Goal: Task Accomplishment & Management: Use online tool/utility

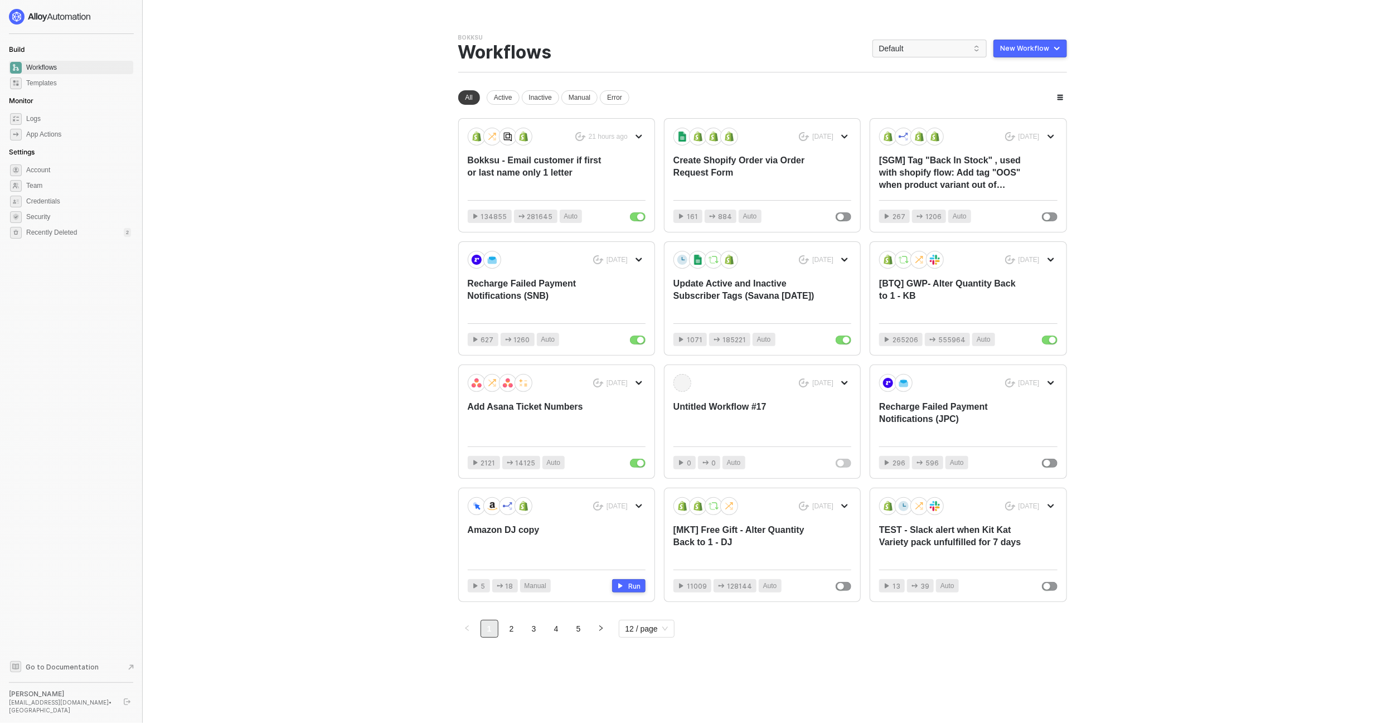
click at [947, 37] on div "Bokksu Team Settings → Workflows Default New Workflow" at bounding box center [762, 52] width 609 height 39
click at [937, 43] on span "Default" at bounding box center [929, 48] width 101 height 17
click at [921, 192] on div "snb-hashii" at bounding box center [941, 192] width 82 height 13
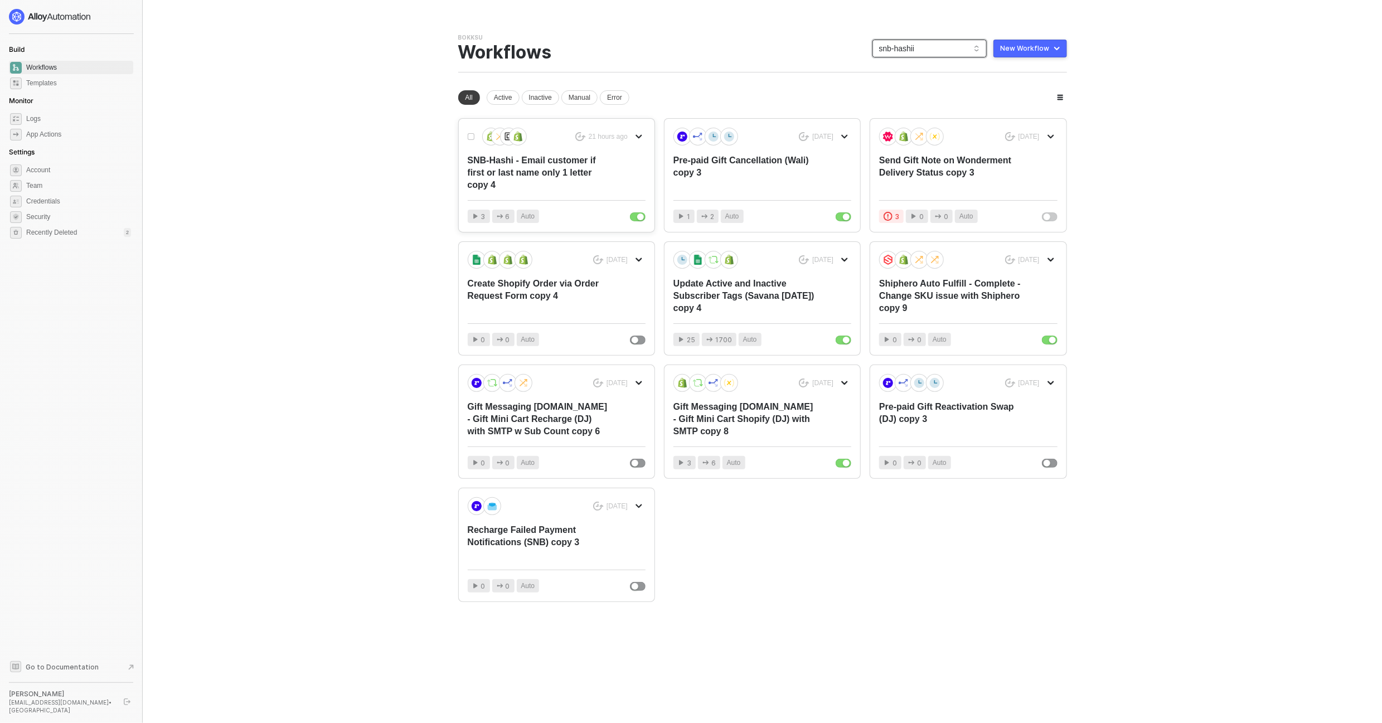
click at [532, 178] on div "SNB-Hashi - Email customer if first or last name only 1 letter copy 4" at bounding box center [539, 172] width 142 height 37
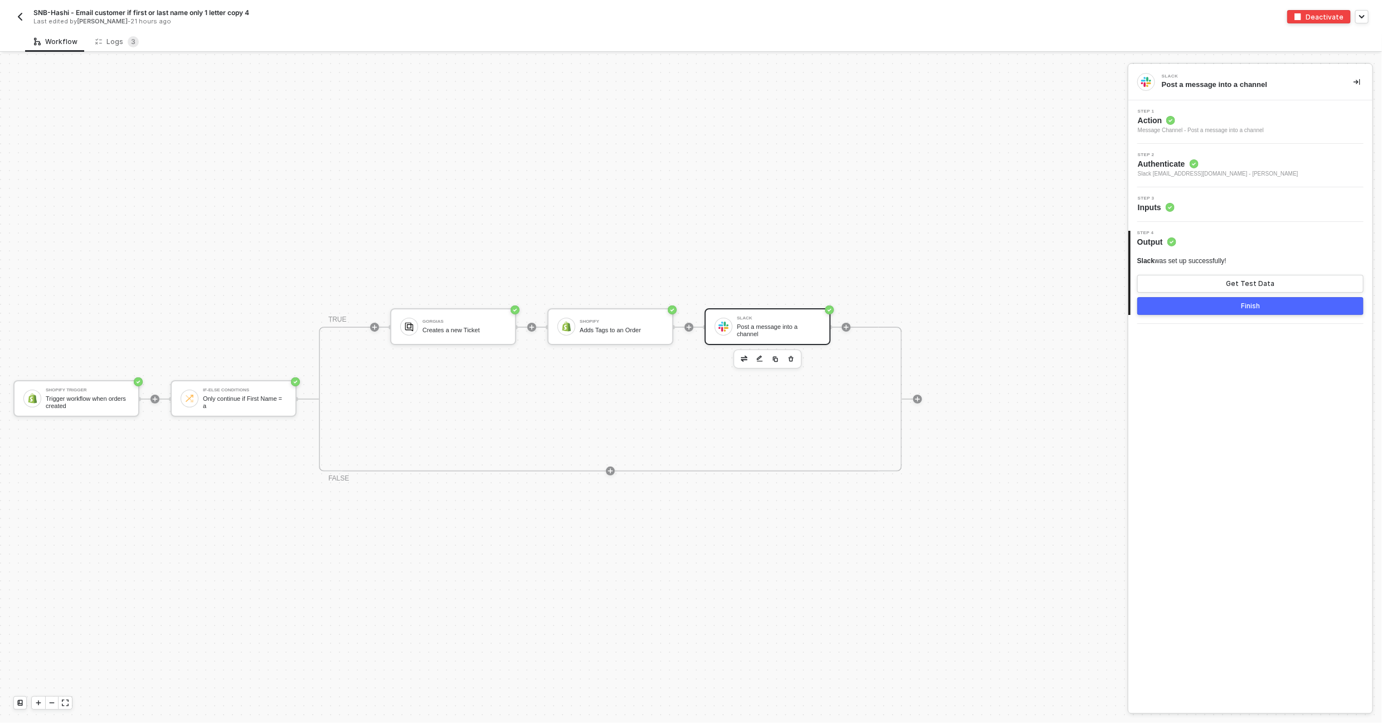
scroll to position [20, 0]
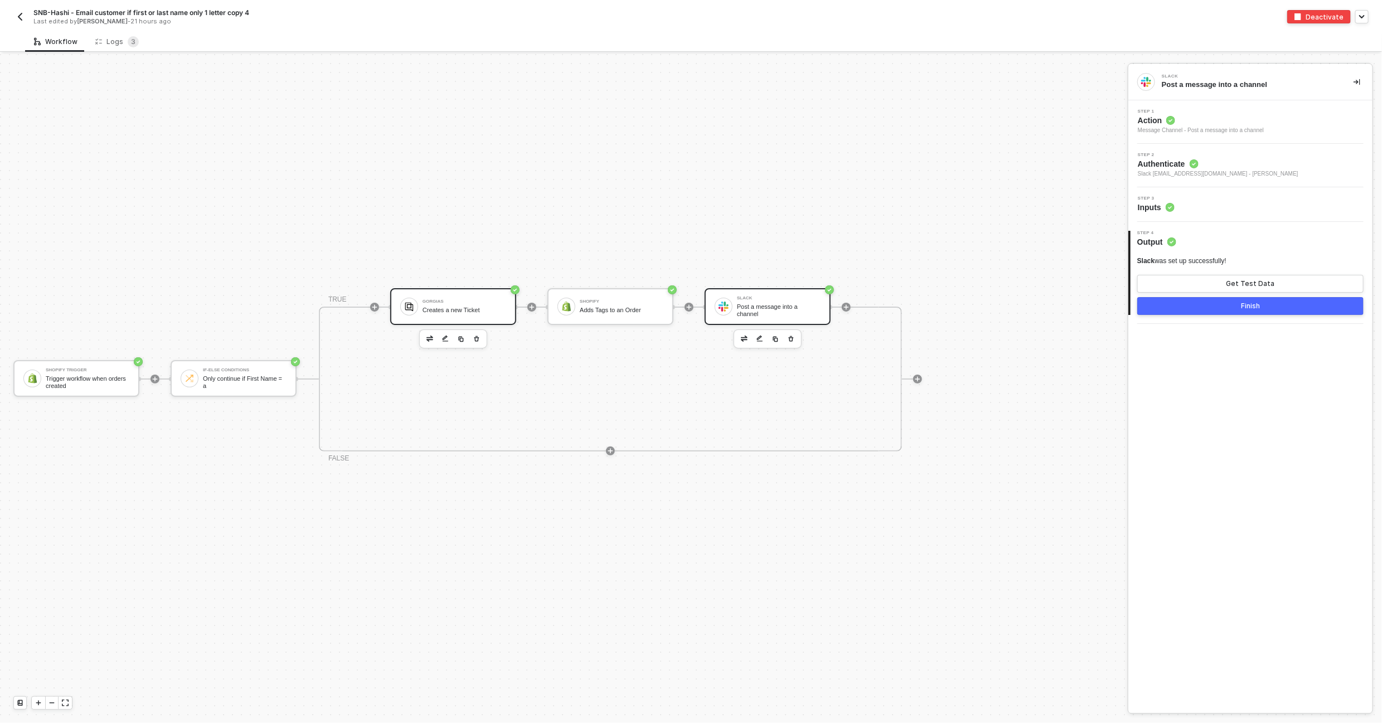
click at [468, 309] on div "Creates a new Ticket" at bounding box center [465, 310] width 84 height 7
click at [1173, 208] on circle at bounding box center [1170, 207] width 9 height 9
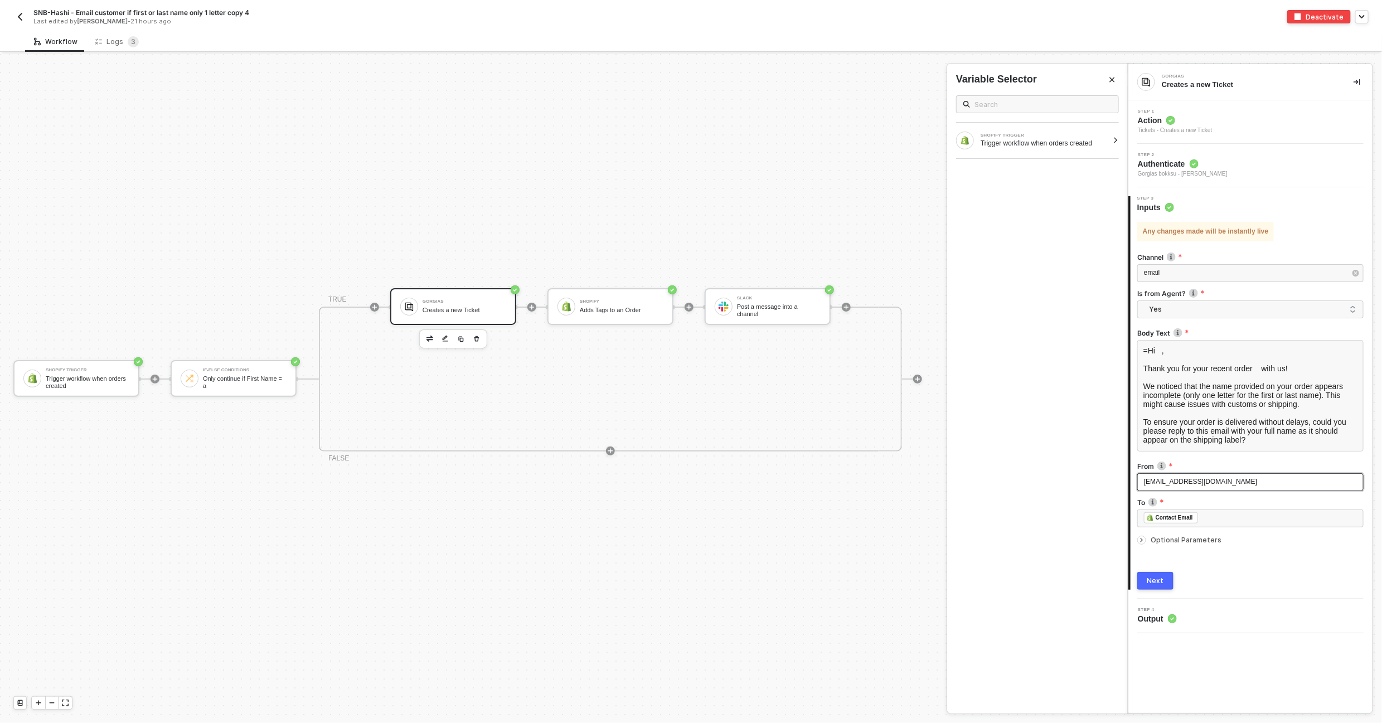
drag, startPoint x: 1214, startPoint y: 483, endPoint x: 1137, endPoint y: 481, distance: 77.0
click at [1137, 481] on div "care@bokksu.com" at bounding box center [1250, 482] width 226 height 18
click at [1179, 481] on span "care@bokksu.com" at bounding box center [1200, 482] width 113 height 8
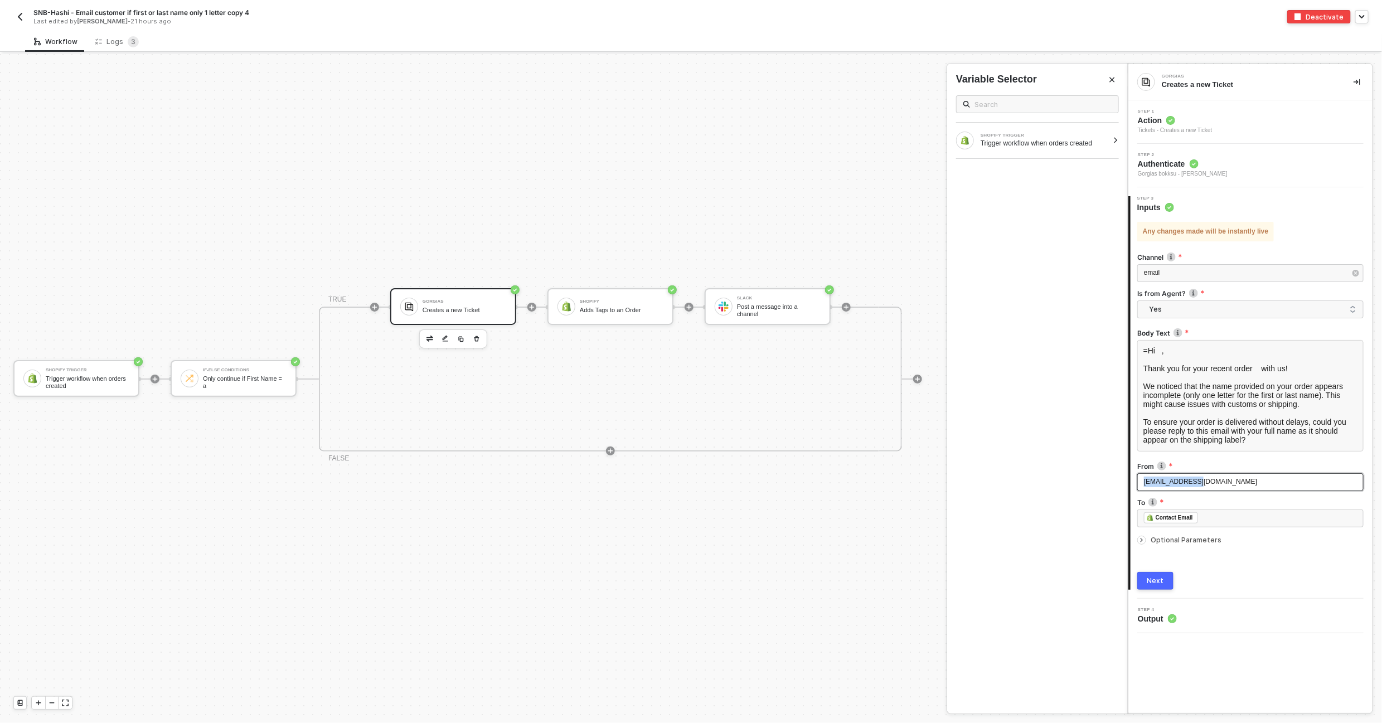
click at [1179, 481] on span "care@bokksu.com" at bounding box center [1200, 482] width 113 height 8
click at [1162, 482] on span "info@sugoimart.com" at bounding box center [1200, 482] width 113 height 8
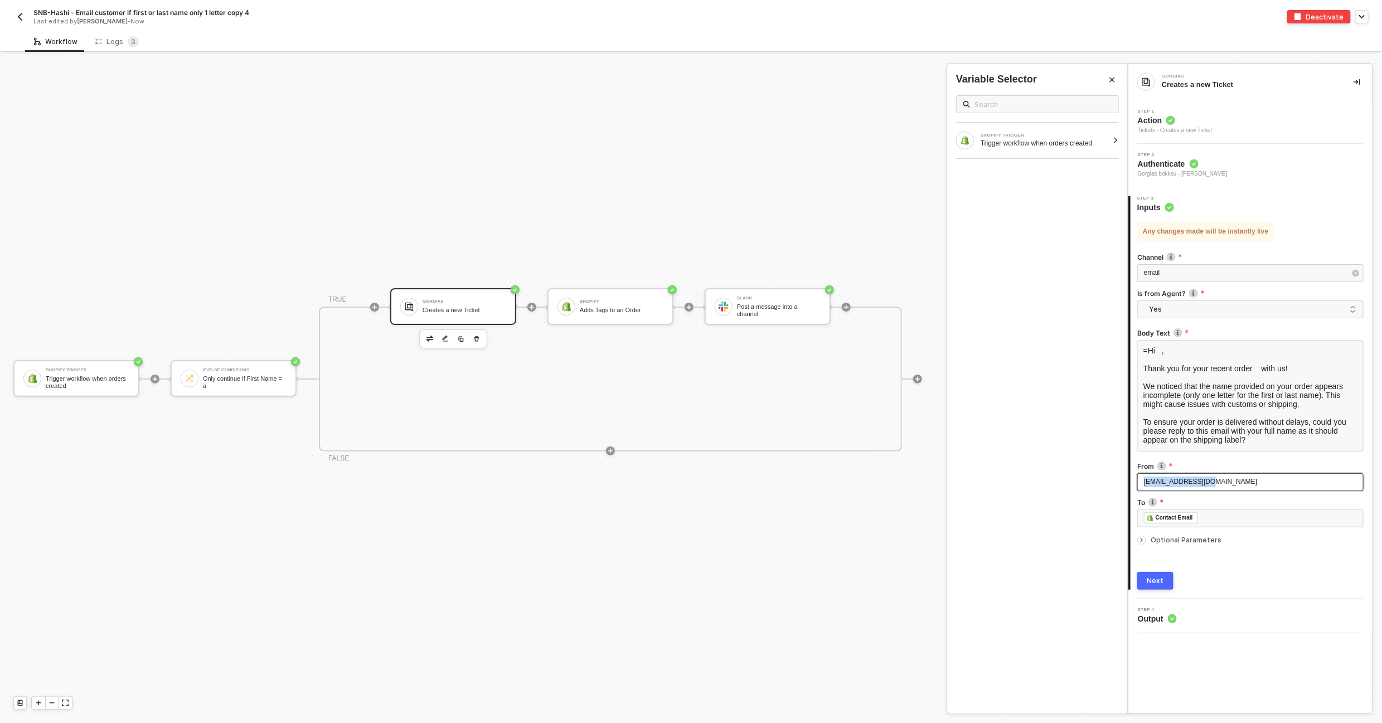
click at [1162, 482] on span "info@sugoimart.com" at bounding box center [1200, 482] width 113 height 8
click at [18, 13] on img "button" at bounding box center [20, 16] width 9 height 9
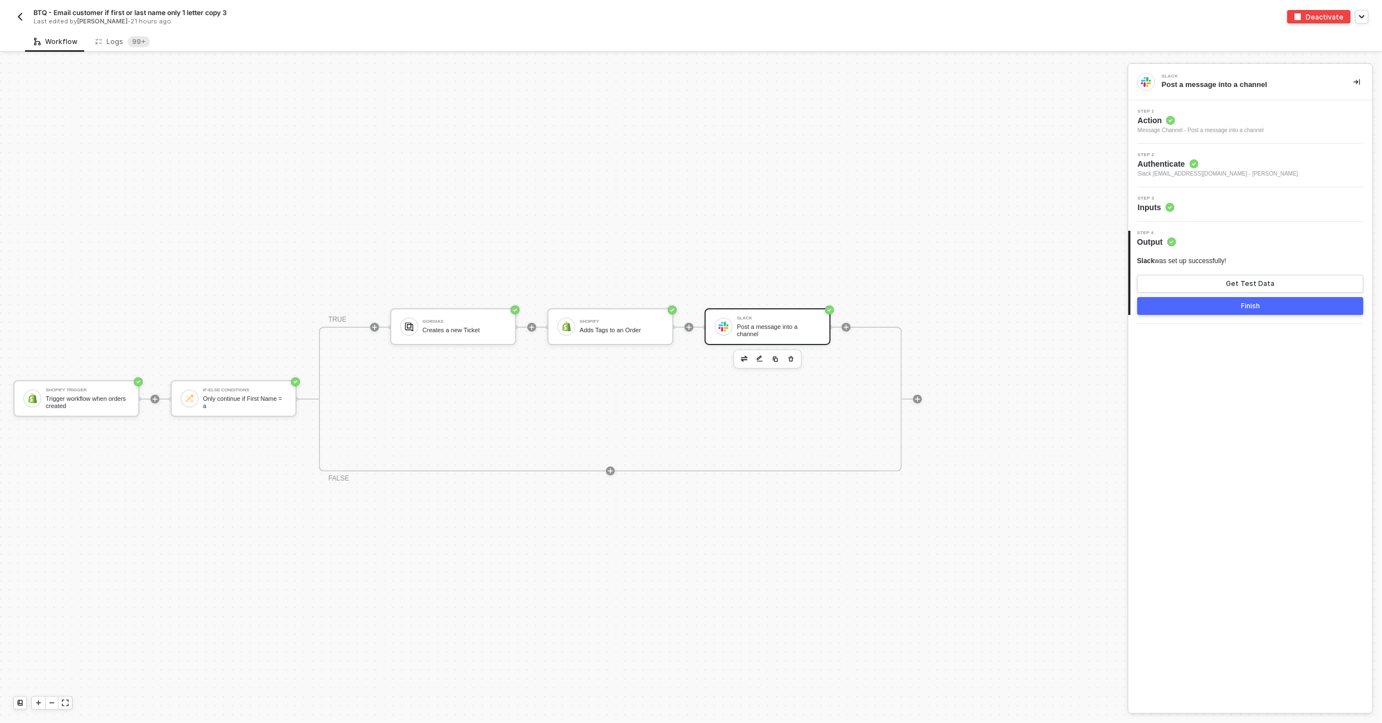
scroll to position [20, 0]
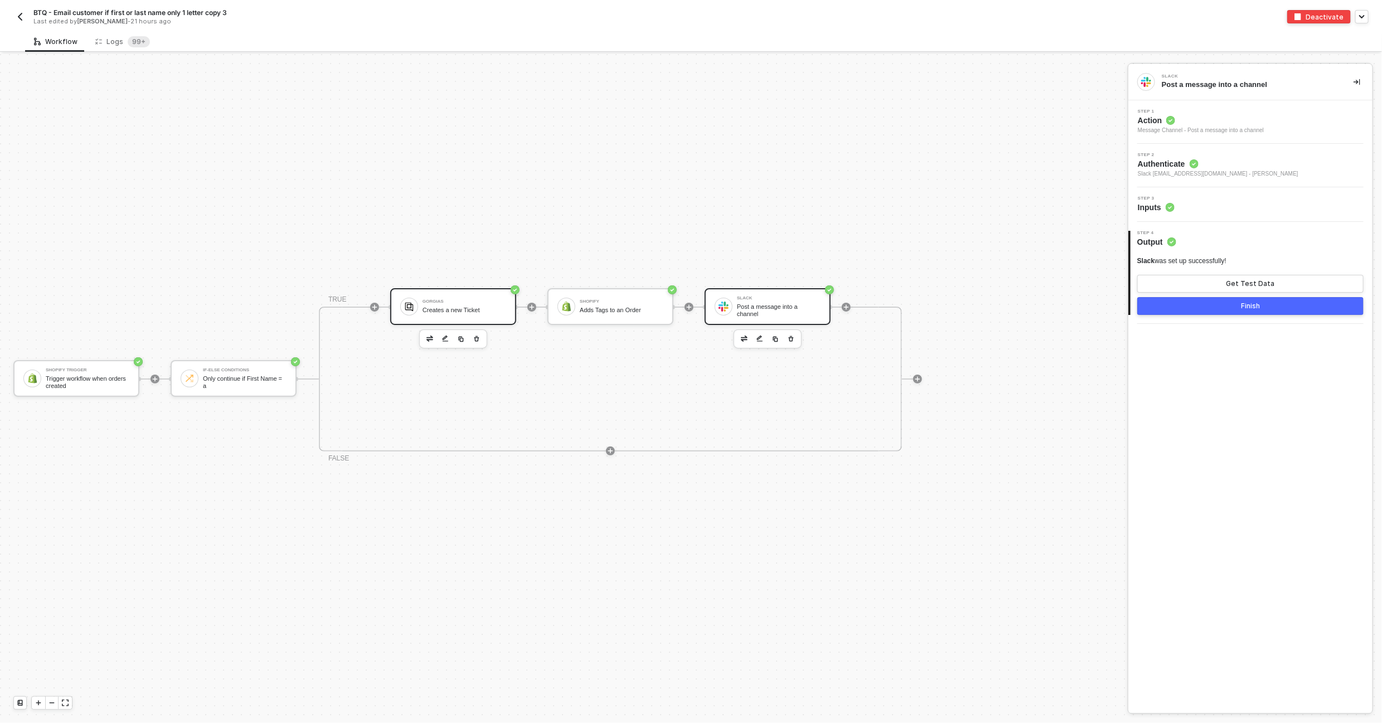
click at [436, 308] on div "Creates a new Ticket" at bounding box center [465, 310] width 84 height 7
click at [1207, 203] on div "Step 3 Inputs" at bounding box center [1251, 204] width 241 height 17
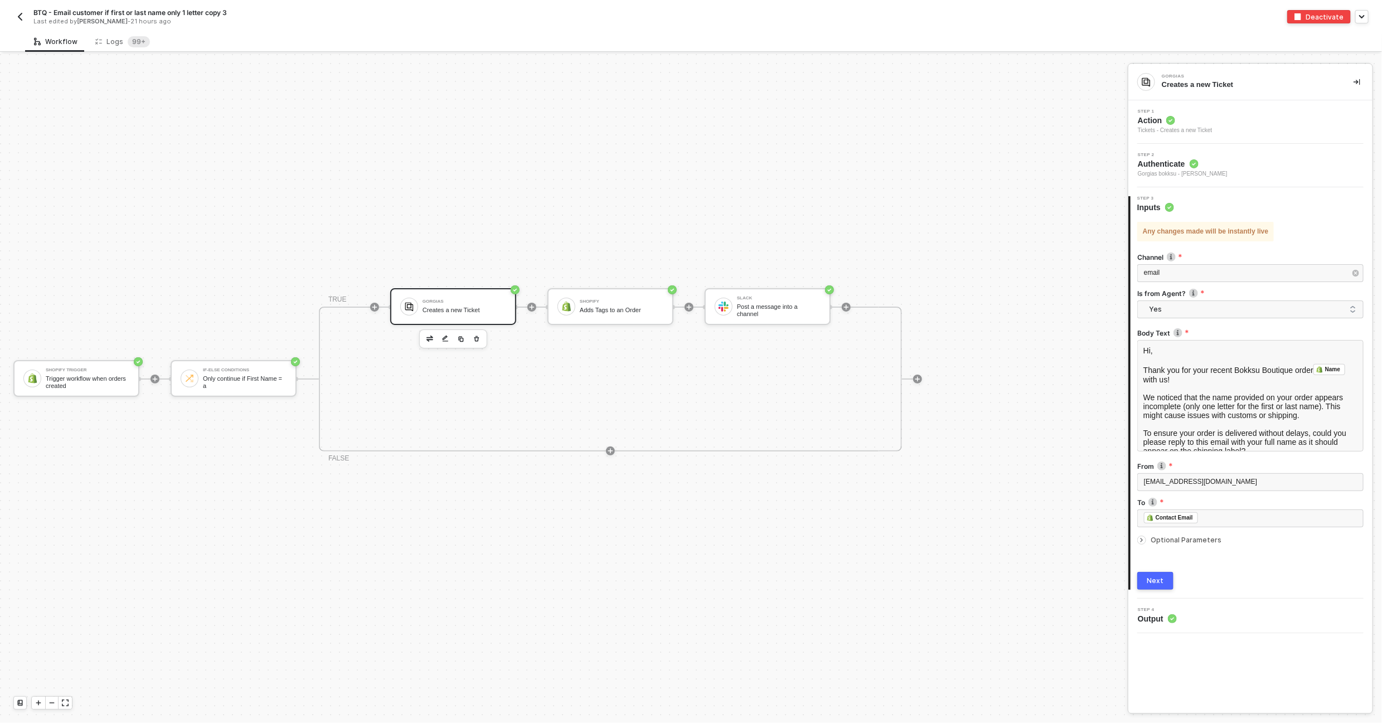
click at [21, 20] on img "button" at bounding box center [20, 16] width 9 height 9
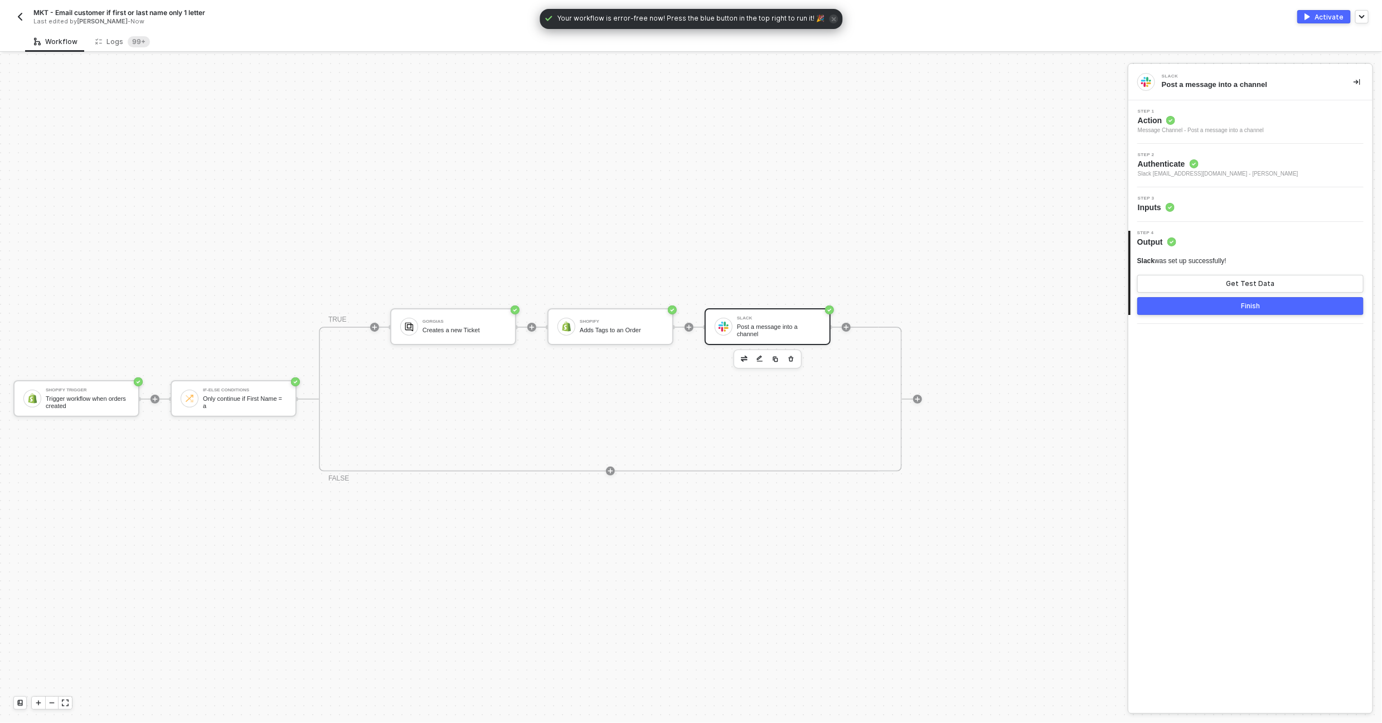
scroll to position [20, 0]
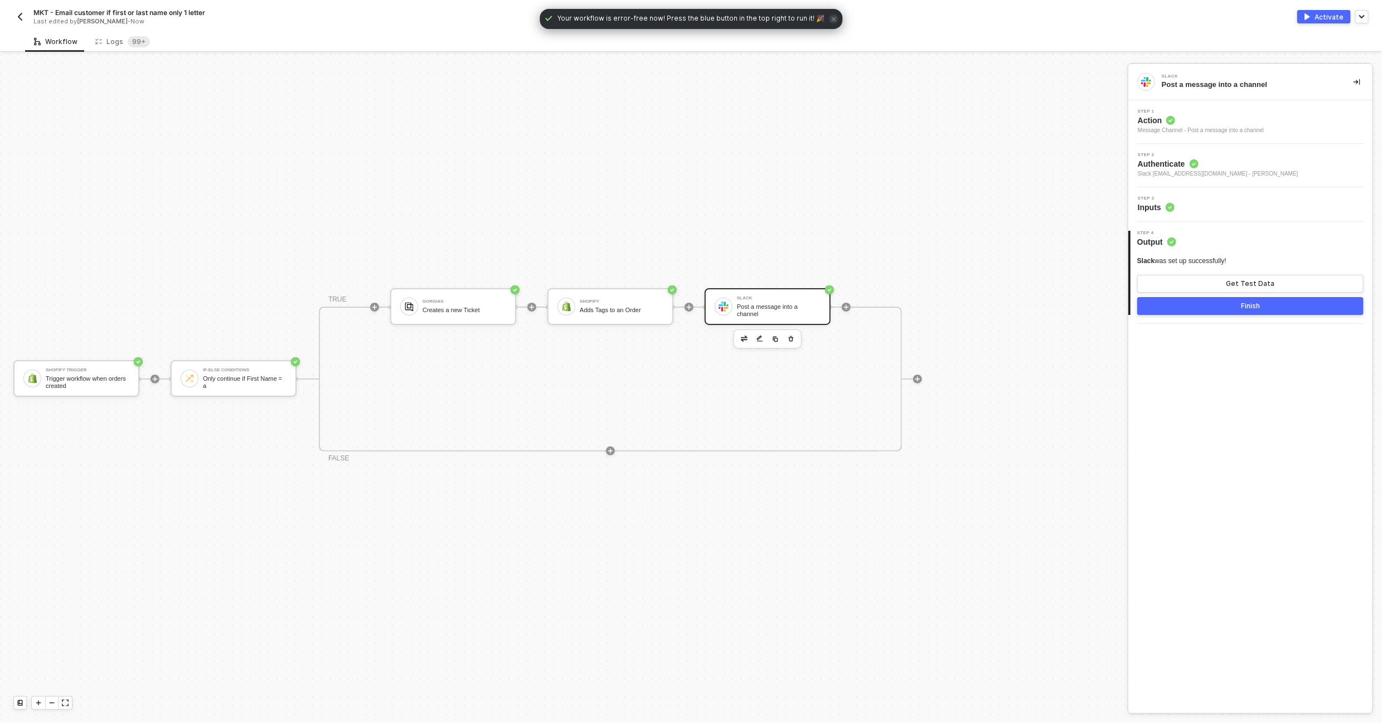
click at [1236, 206] on div "Step 3 Inputs" at bounding box center [1251, 204] width 241 height 17
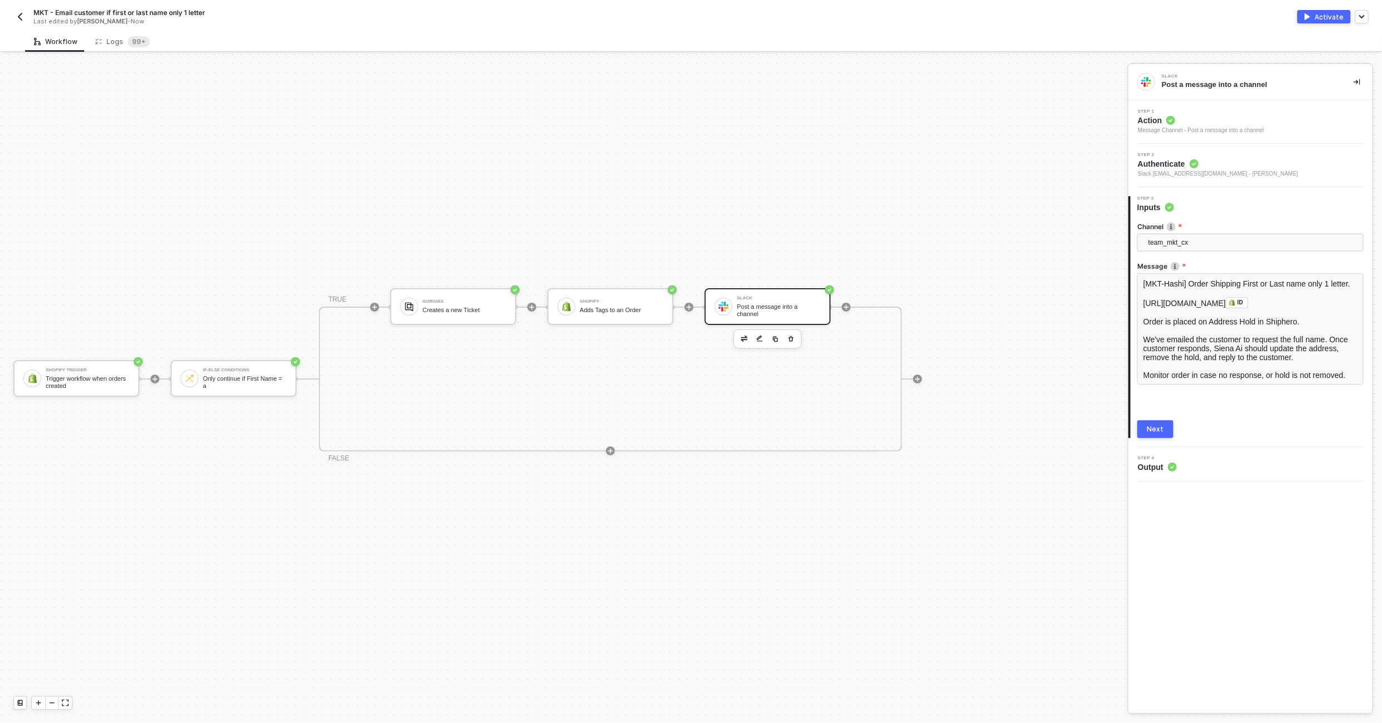
click at [24, 16] on img "button" at bounding box center [20, 16] width 9 height 9
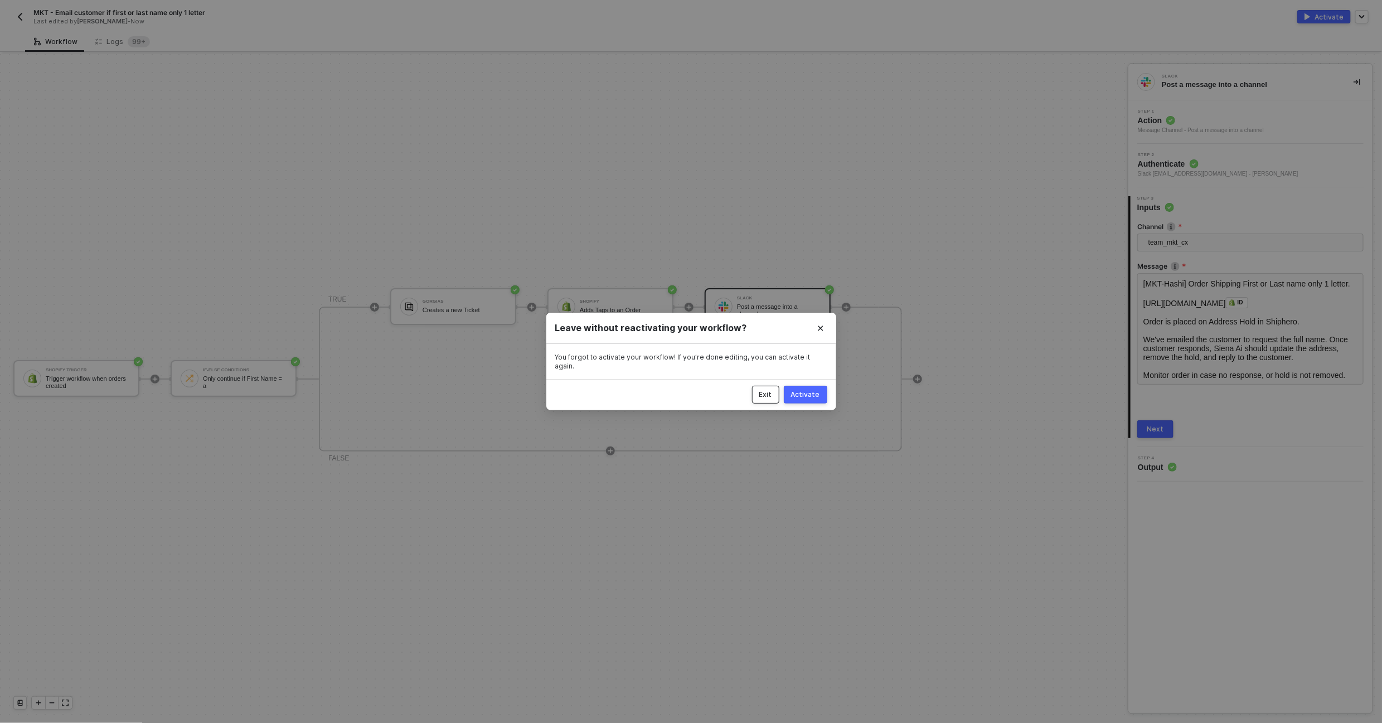
click at [767, 393] on div "Exit" at bounding box center [765, 394] width 13 height 9
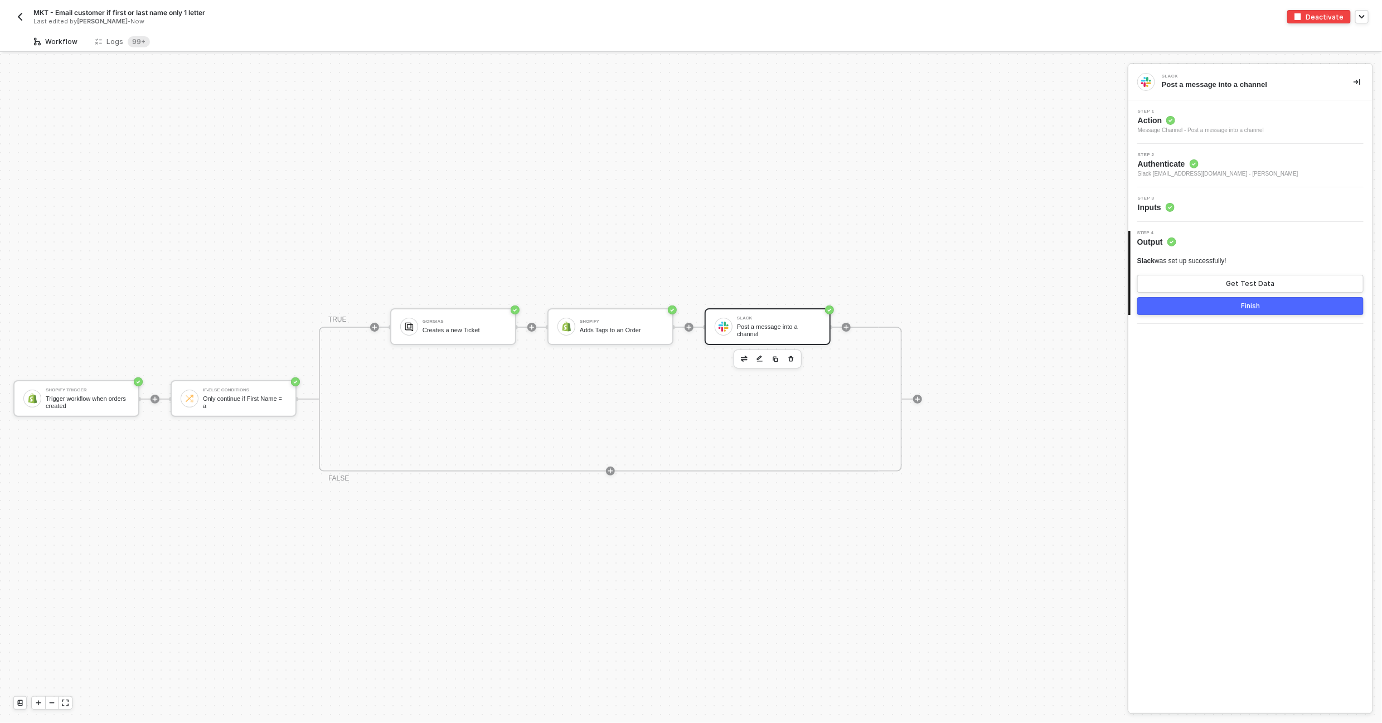
scroll to position [20, 0]
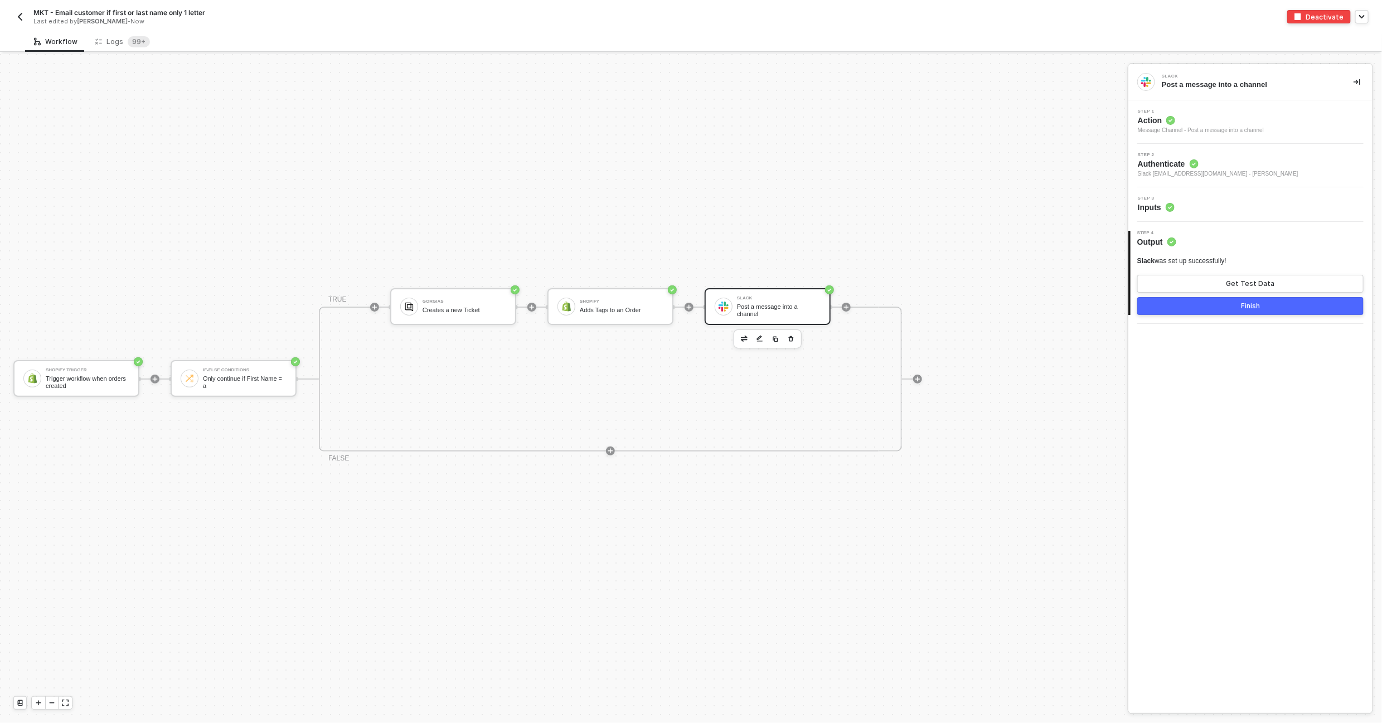
click at [768, 314] on div "Post a message into a channel" at bounding box center [779, 310] width 84 height 14
click at [1215, 211] on div "Step 3 Inputs" at bounding box center [1251, 204] width 241 height 17
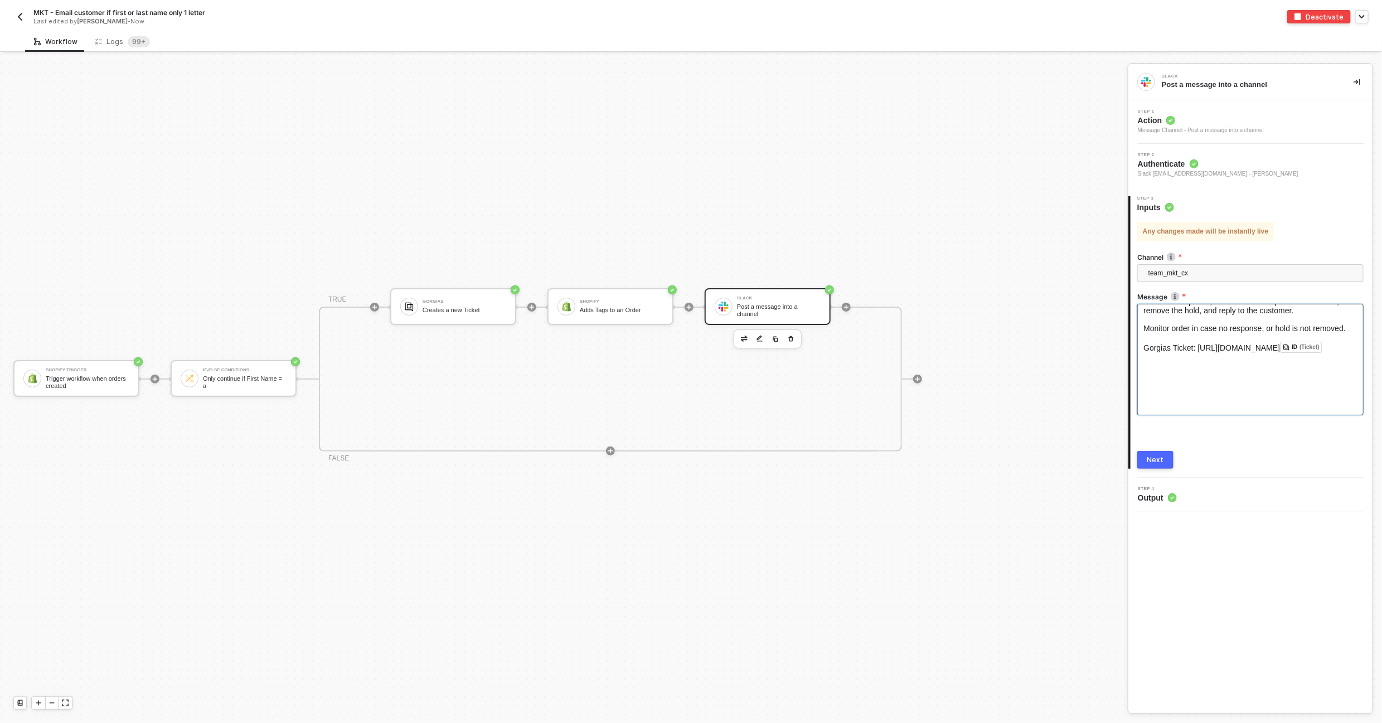
scroll to position [74, 0]
click at [439, 314] on div "Gorgias Creates a new Ticket" at bounding box center [465, 306] width 84 height 21
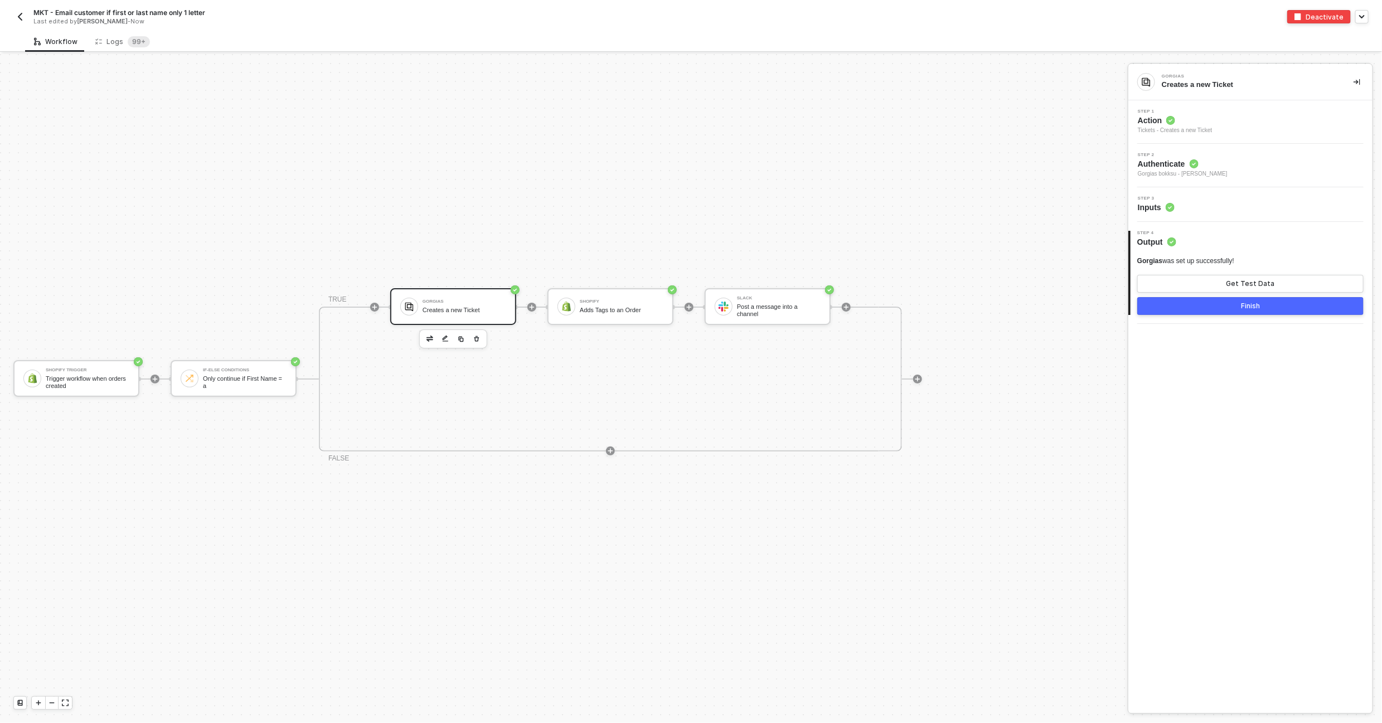
click at [1199, 197] on div "Step 3 Inputs" at bounding box center [1251, 204] width 241 height 17
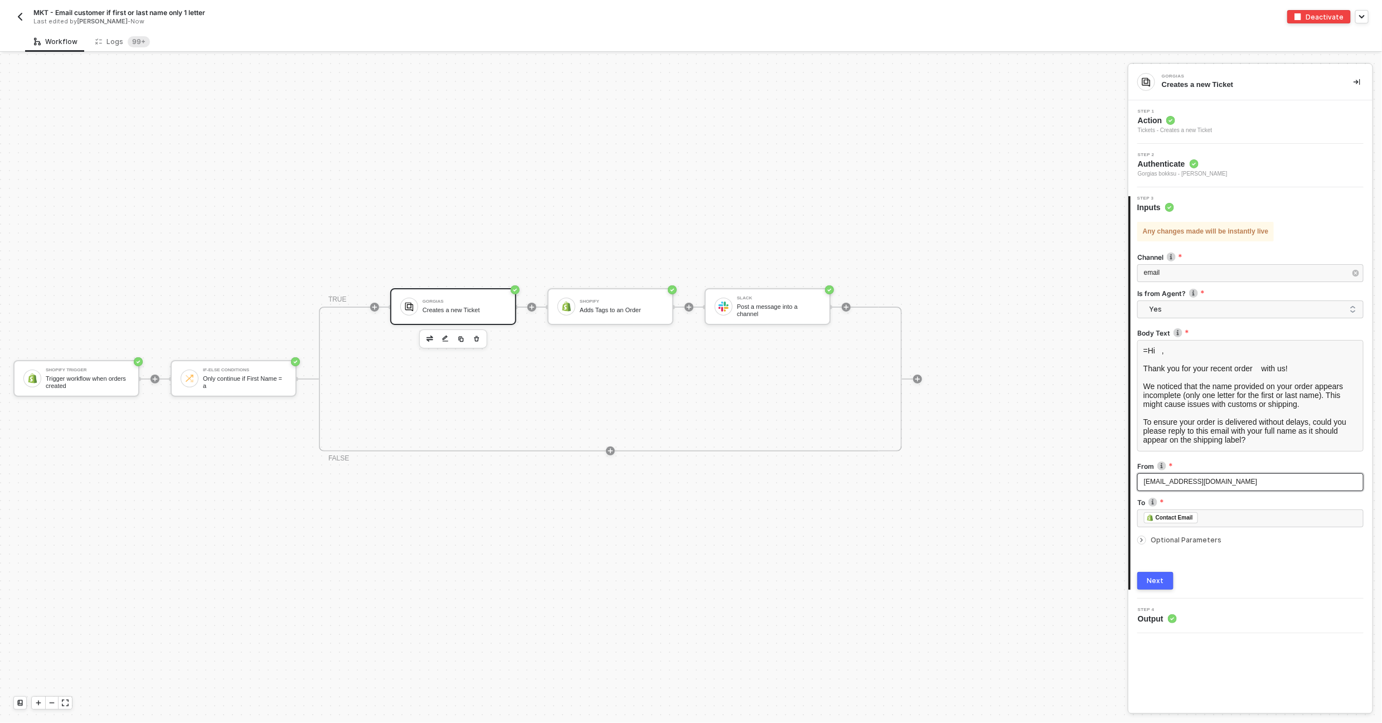
click at [1194, 479] on span "care@bokksu.com" at bounding box center [1200, 482] width 113 height 8
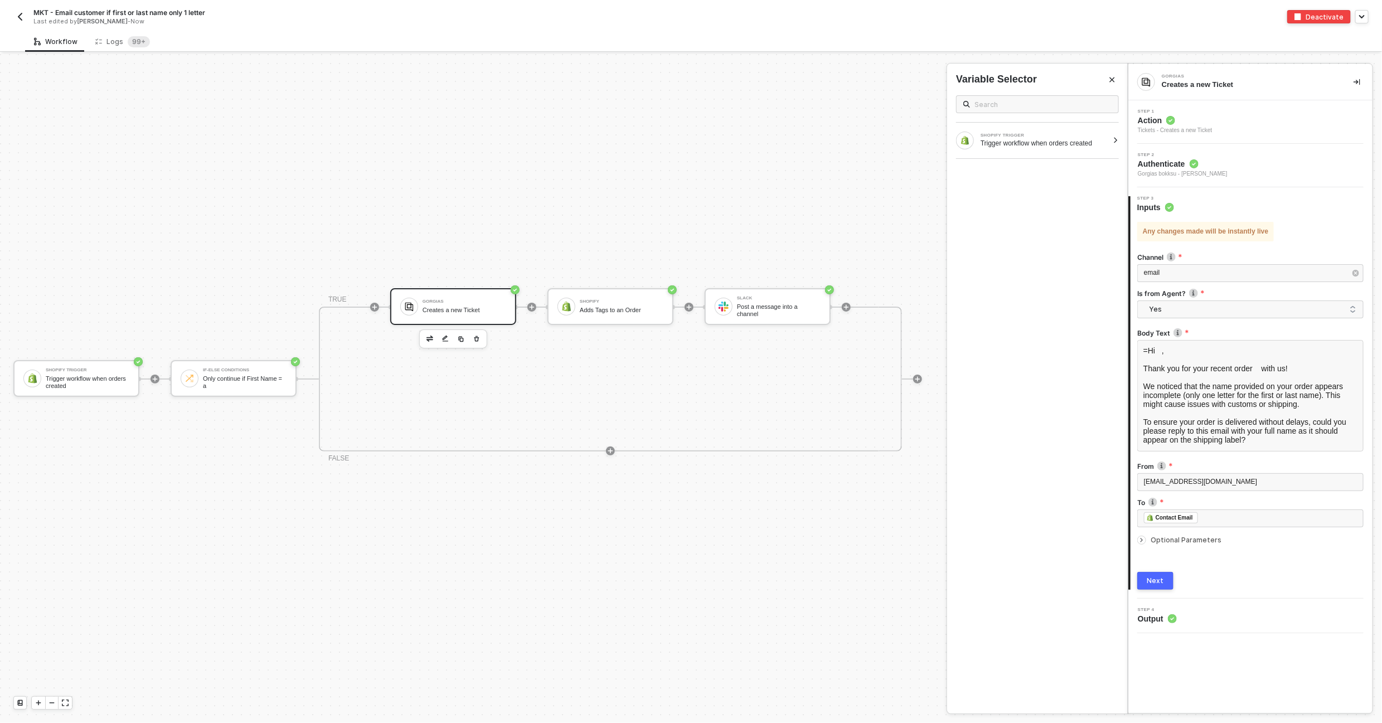
click at [1158, 579] on div "Next" at bounding box center [1155, 581] width 17 height 9
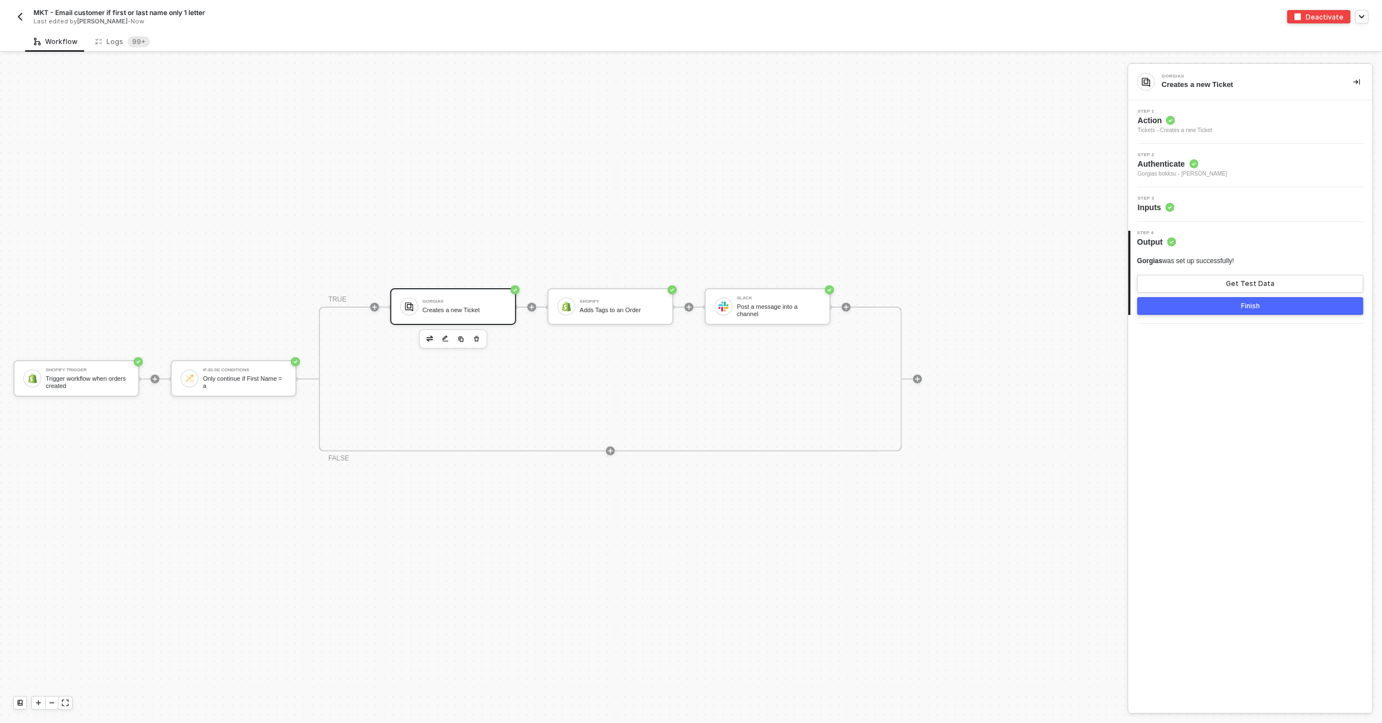
click at [1241, 306] on button "Finish" at bounding box center [1250, 306] width 226 height 18
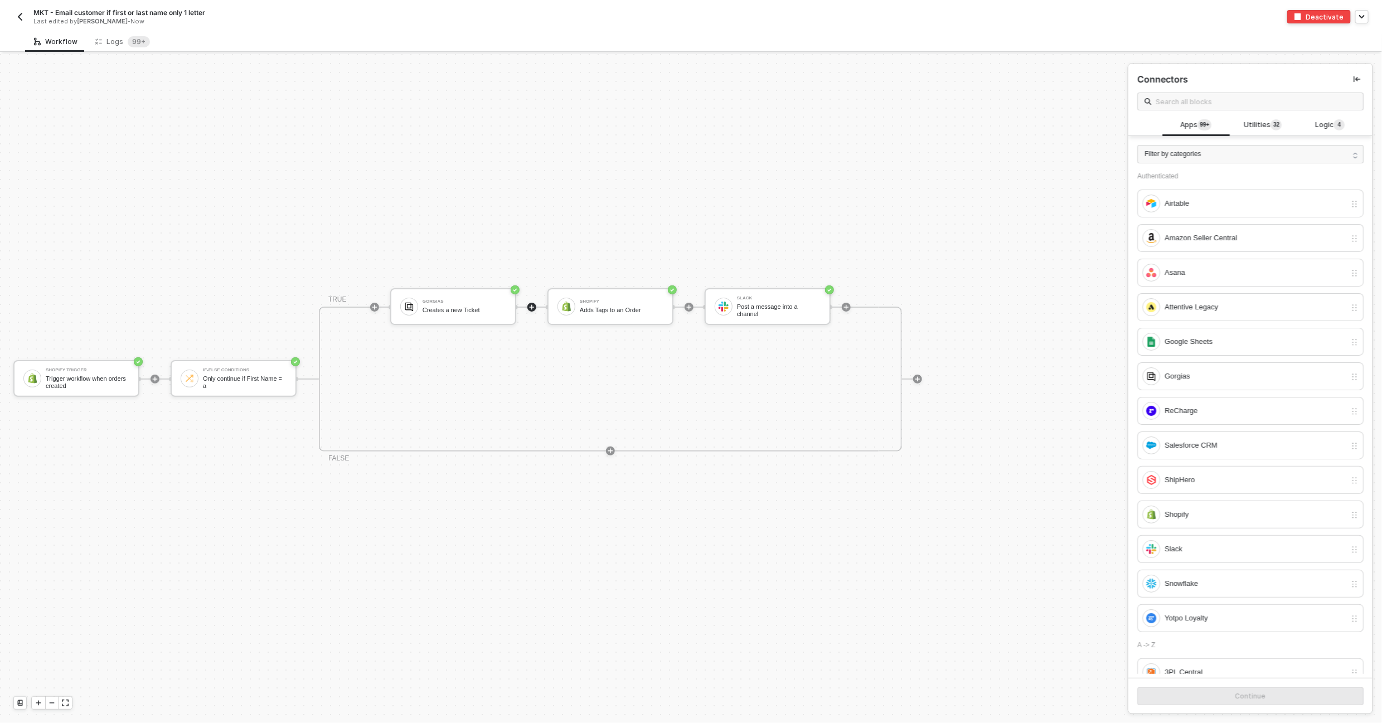
click at [18, 14] on img "button" at bounding box center [20, 16] width 9 height 9
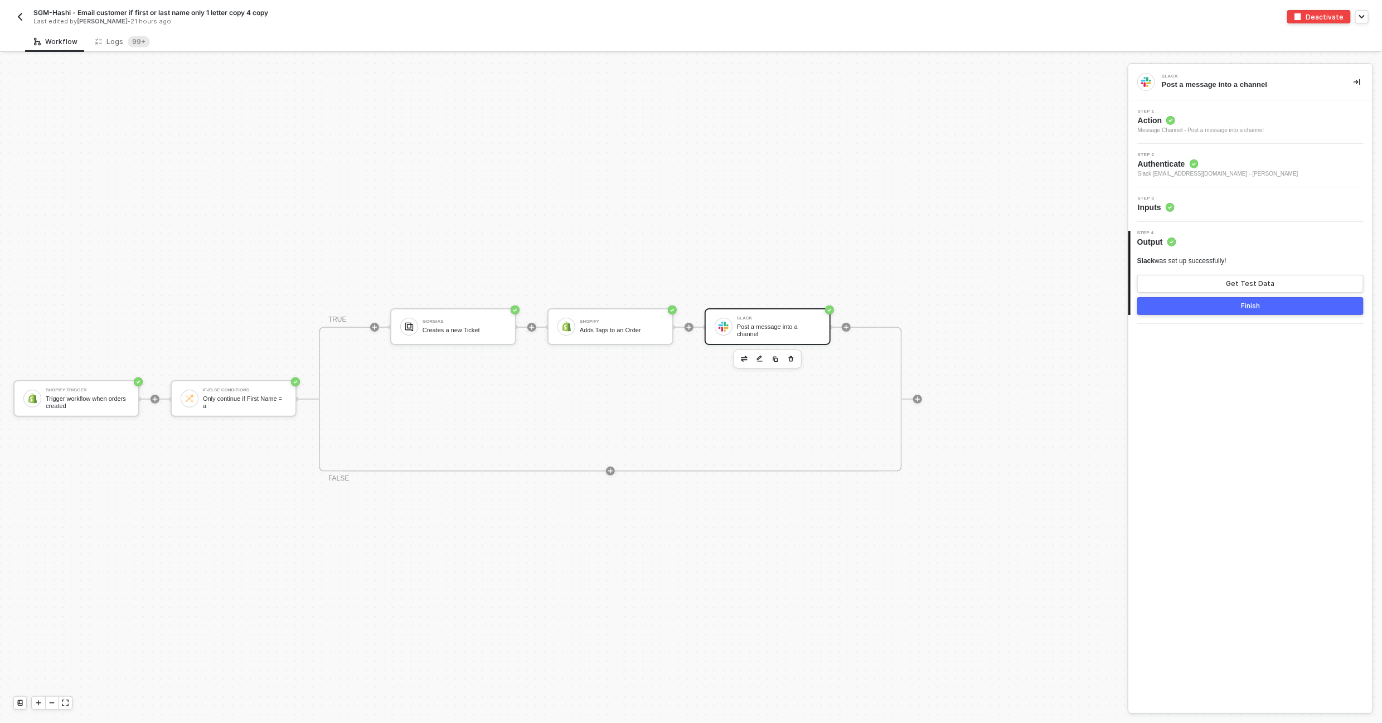
scroll to position [20, 0]
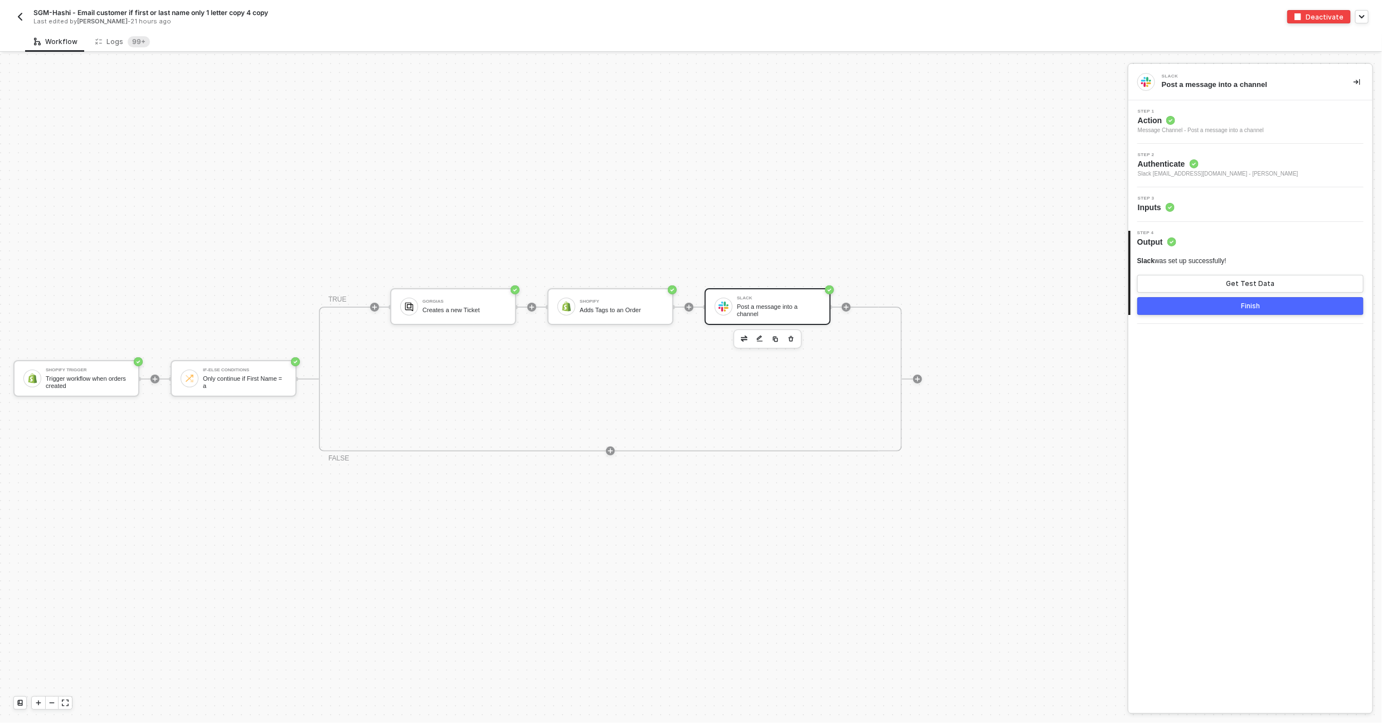
click at [772, 309] on div "Post a message into a channel" at bounding box center [779, 310] width 84 height 14
click at [1205, 206] on div "Step 3 Inputs" at bounding box center [1251, 204] width 241 height 17
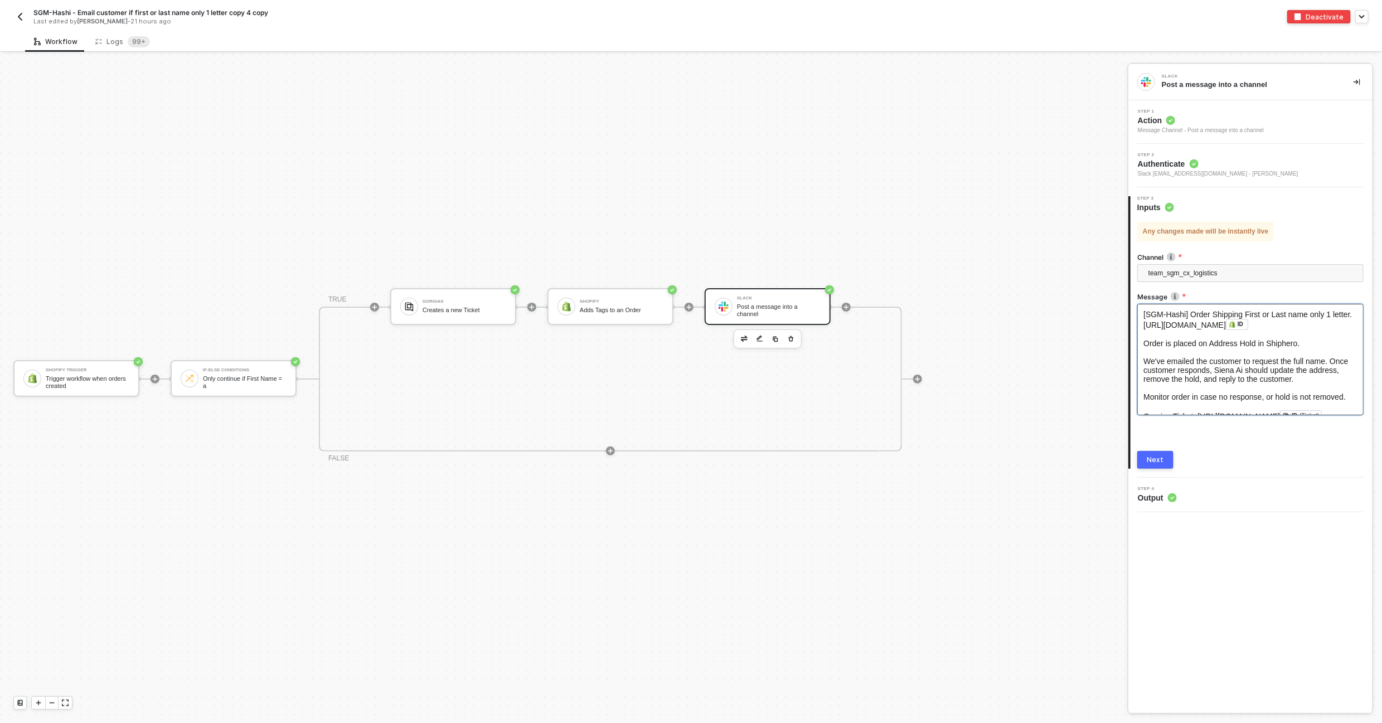
scroll to position [32, 0]
drag, startPoint x: 1144, startPoint y: 393, endPoint x: 1191, endPoint y: 408, distance: 49.6
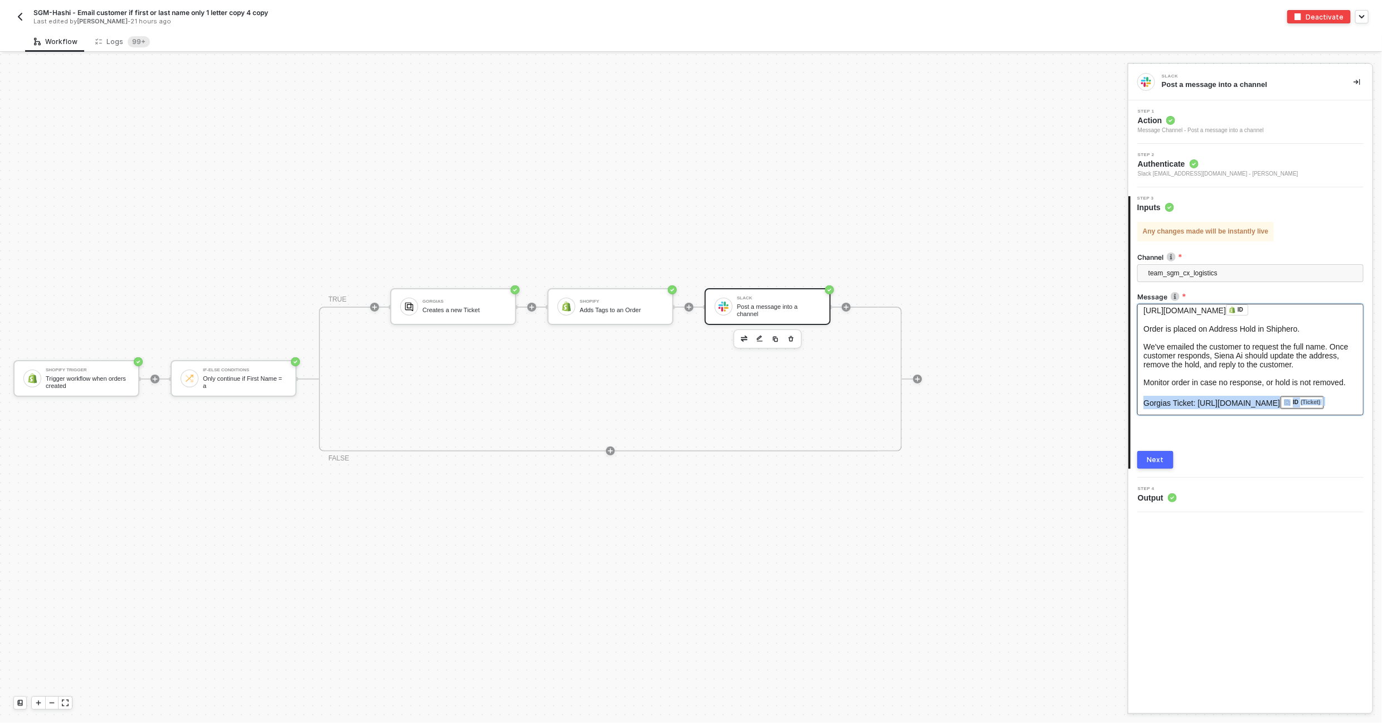
copy div "Gorgias Ticket: https://bokksu.gorgias.com/app/ticket/ ID (Ticket) ﻿ ﻿"
drag, startPoint x: 1145, startPoint y: 391, endPoint x: 1200, endPoint y: 406, distance: 57.6
click at [1200, 406] on div "Gorgias Ticket: https://bokksu.gorgias.com/app/ticket/ ID (Ticket) ﻿ ﻿" at bounding box center [1251, 402] width 214 height 13
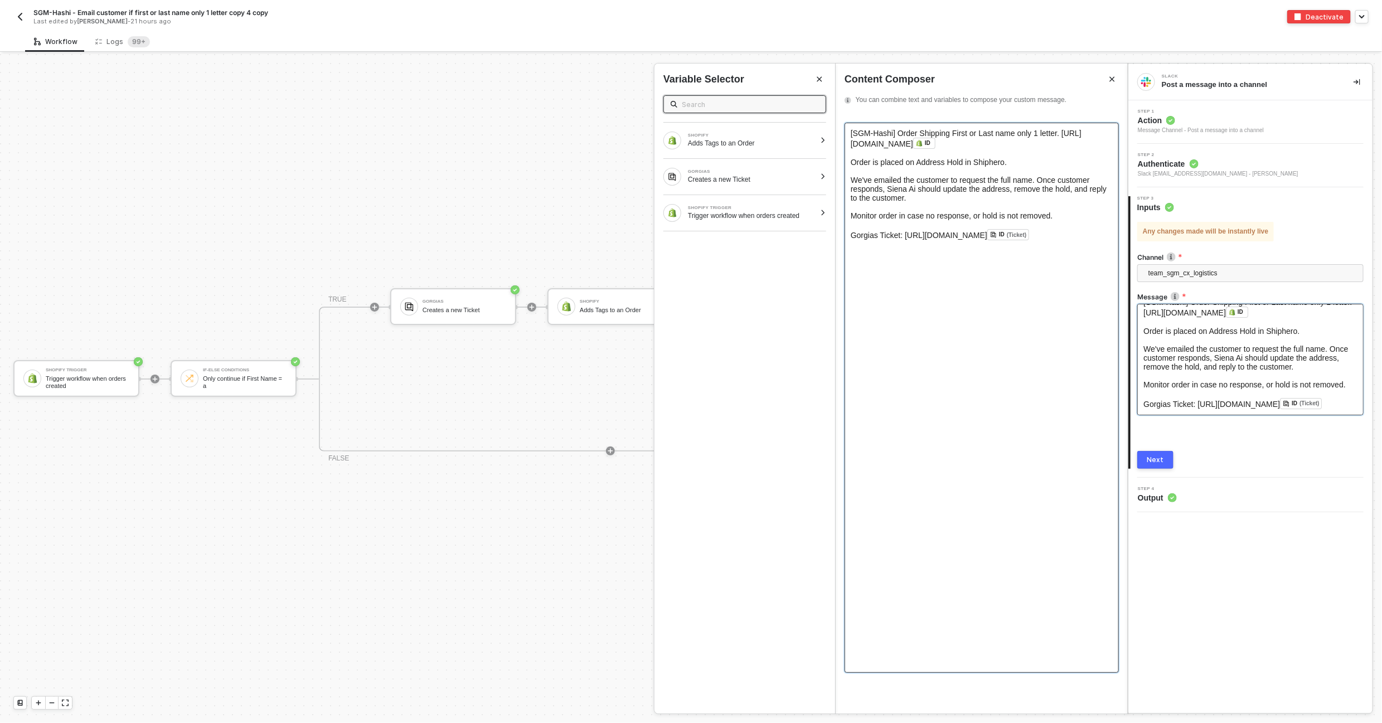
click at [854, 238] on span "Gorgias Ticket: https://bokksu.gorgias.com/app/ticket/" at bounding box center [919, 235] width 137 height 9
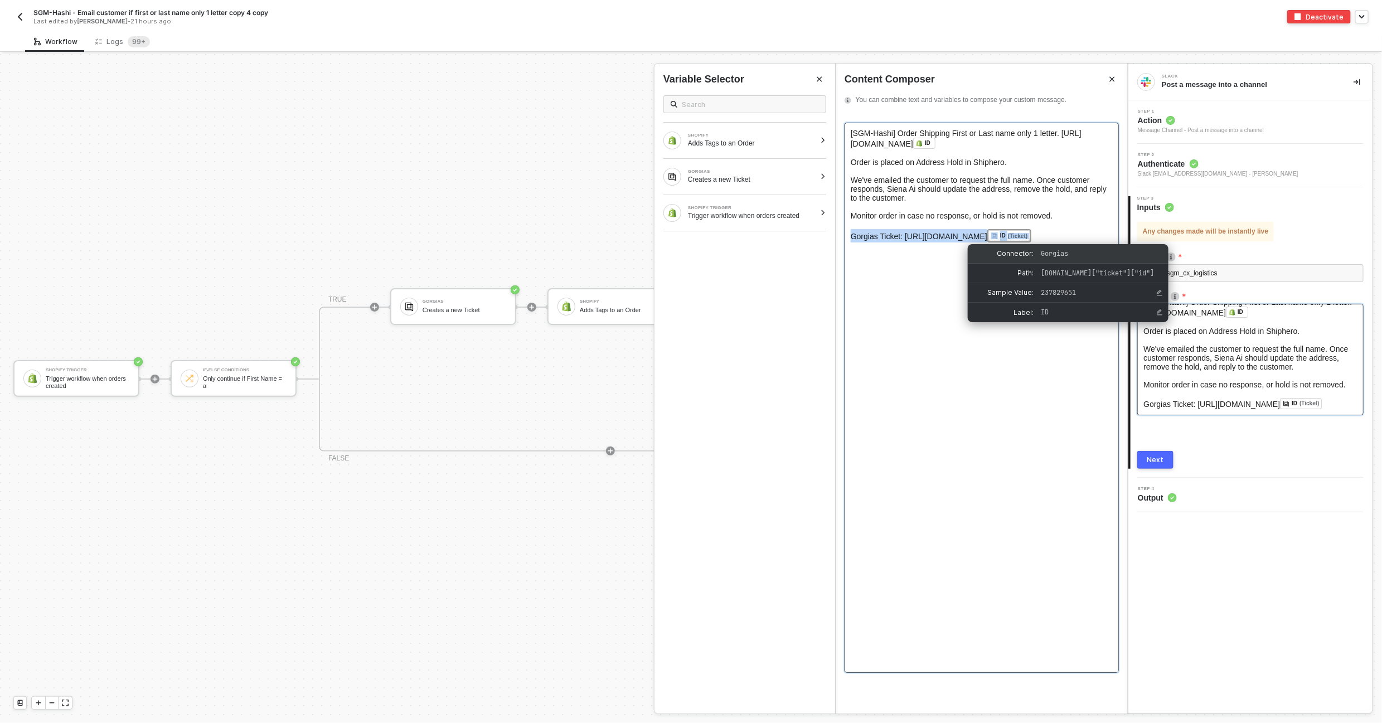
copy div "Gorgias Ticket: https://bokksu.gorgias.com/app/ticket/ ID (Ticket) ﻿ ﻿"
drag, startPoint x: 852, startPoint y: 238, endPoint x: 1092, endPoint y: 248, distance: 239.9
click at [1092, 248] on body "Alloy SGM-Hashi - Email customer if first or last name only 1 letter copy 4 cop…" at bounding box center [691, 361] width 1382 height 723
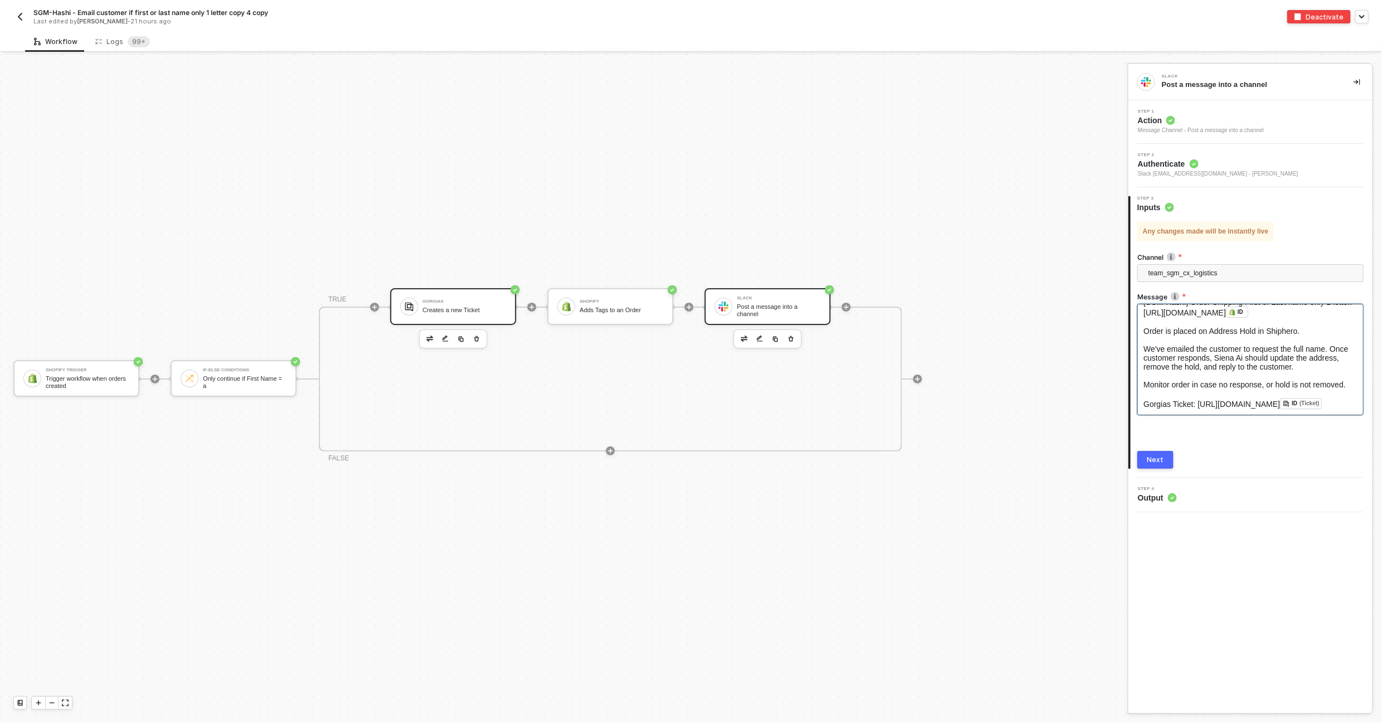
click at [462, 319] on div "Gorgias Creates a new Ticket" at bounding box center [453, 306] width 126 height 37
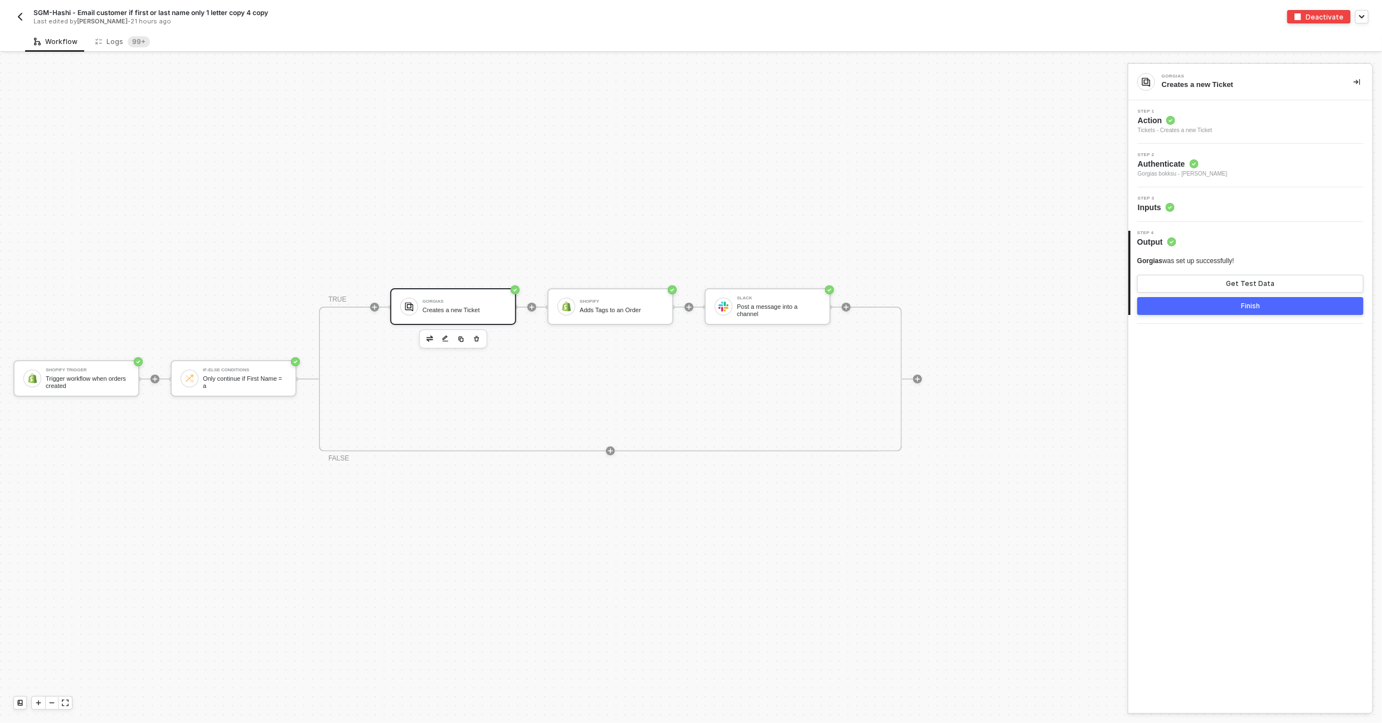
click at [1226, 205] on div "Step 3 Inputs" at bounding box center [1251, 204] width 241 height 17
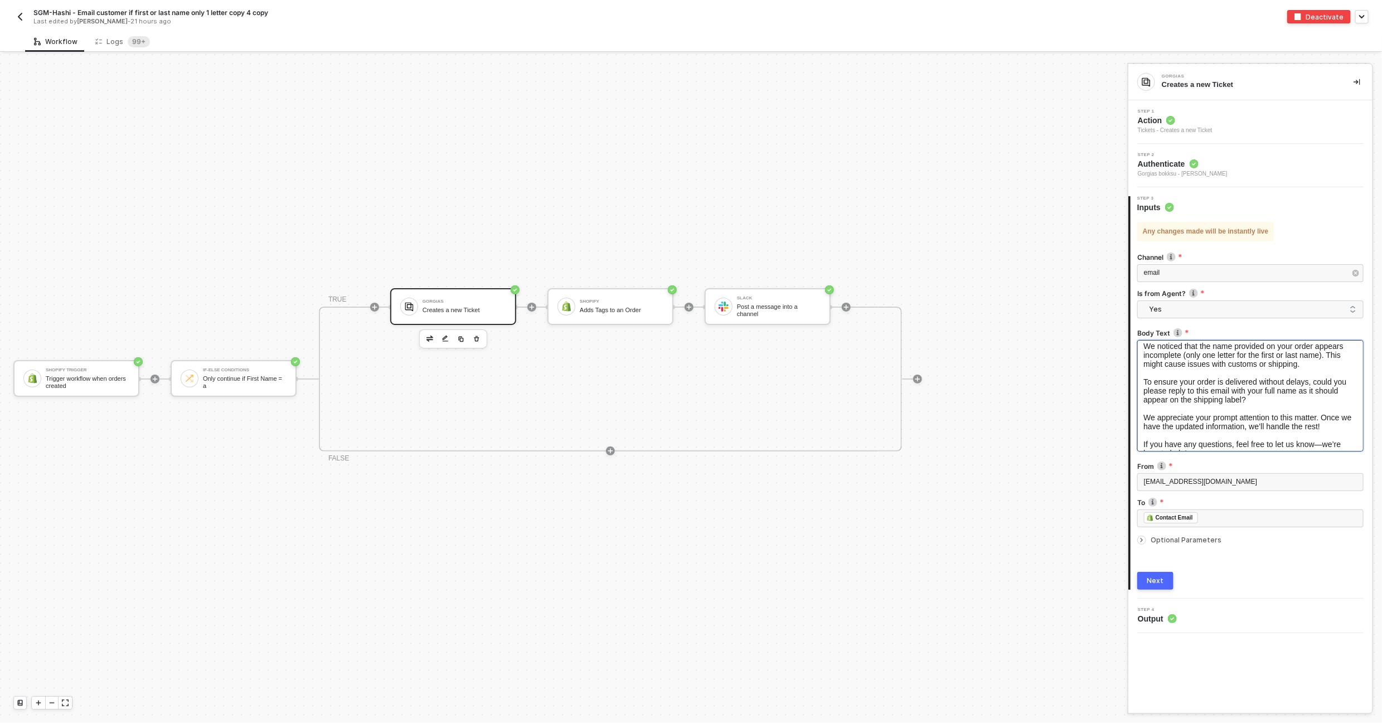
scroll to position [34, 0]
click at [1165, 482] on span "[EMAIL_ADDRESS][DOMAIN_NAME]" at bounding box center [1200, 482] width 113 height 8
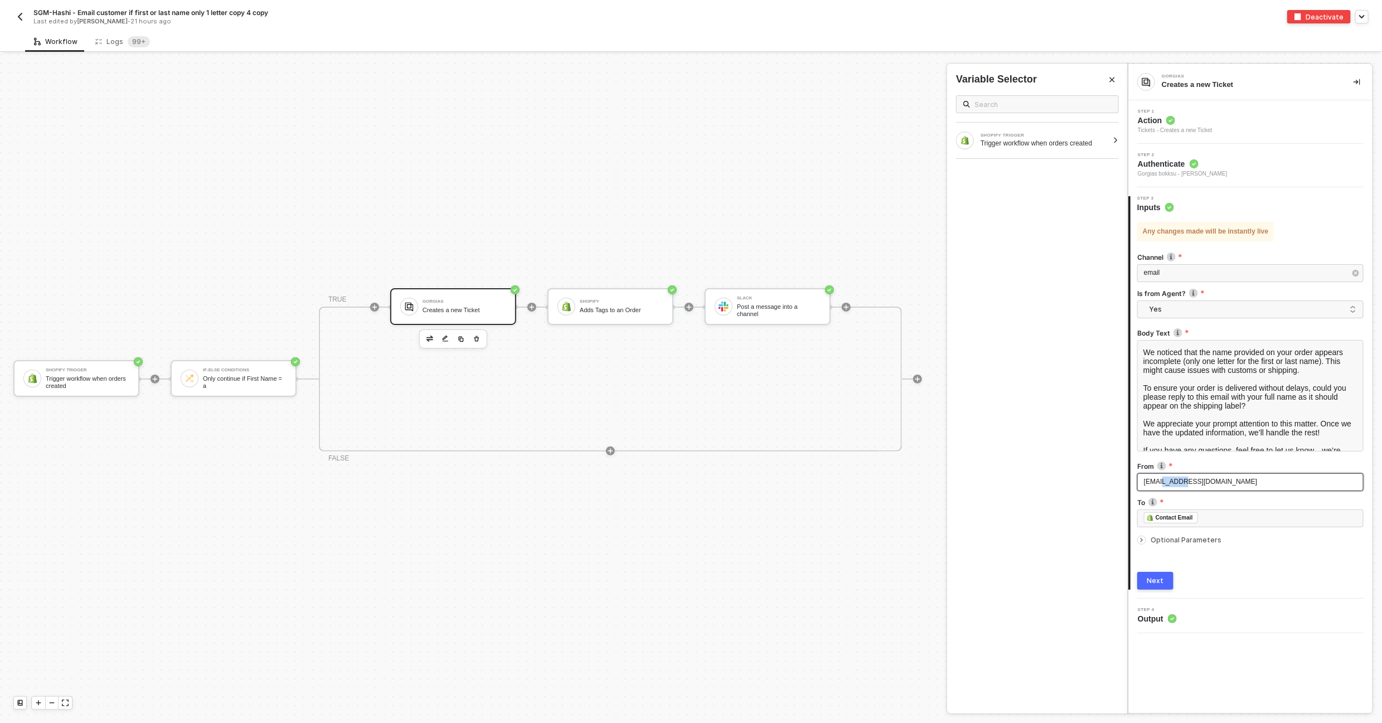
click at [1165, 482] on span "[EMAIL_ADDRESS][DOMAIN_NAME]" at bounding box center [1200, 482] width 113 height 8
click at [1162, 579] on div "Next" at bounding box center [1155, 581] width 17 height 9
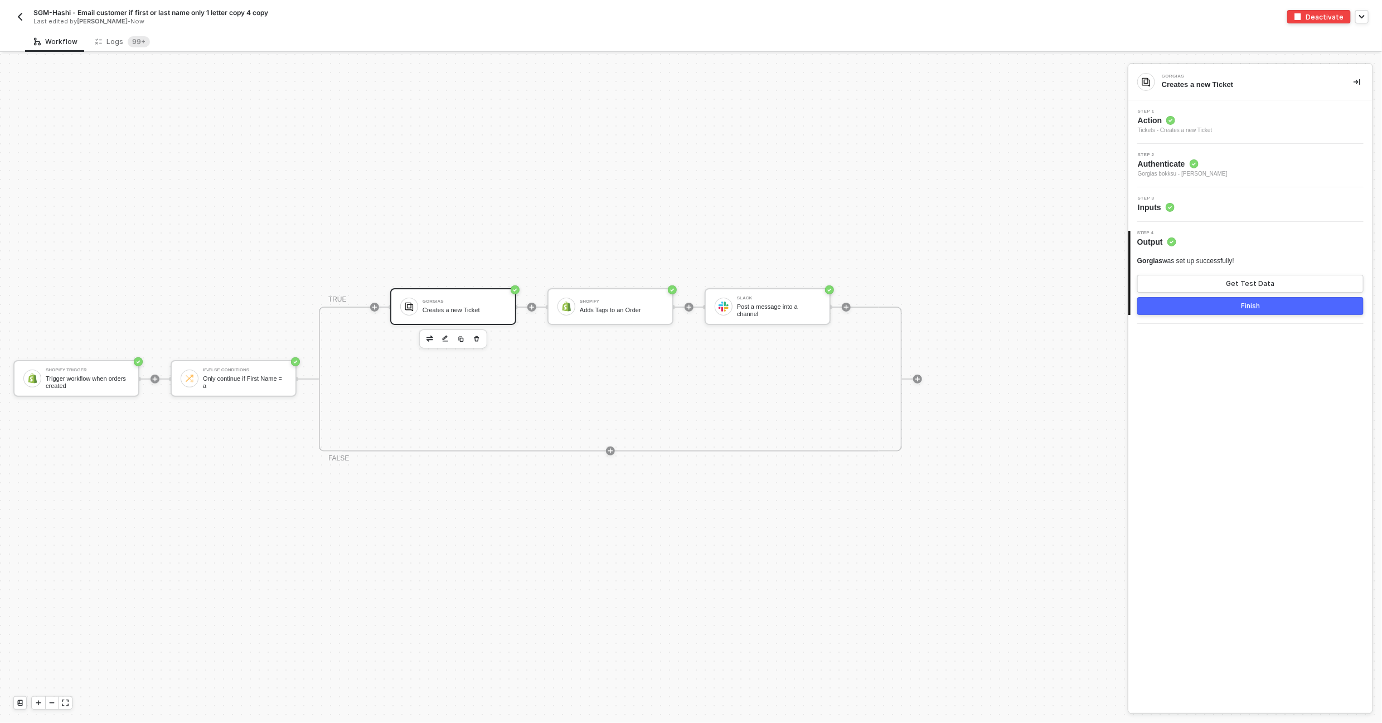
click at [1241, 308] on div "Finish" at bounding box center [1250, 306] width 19 height 9
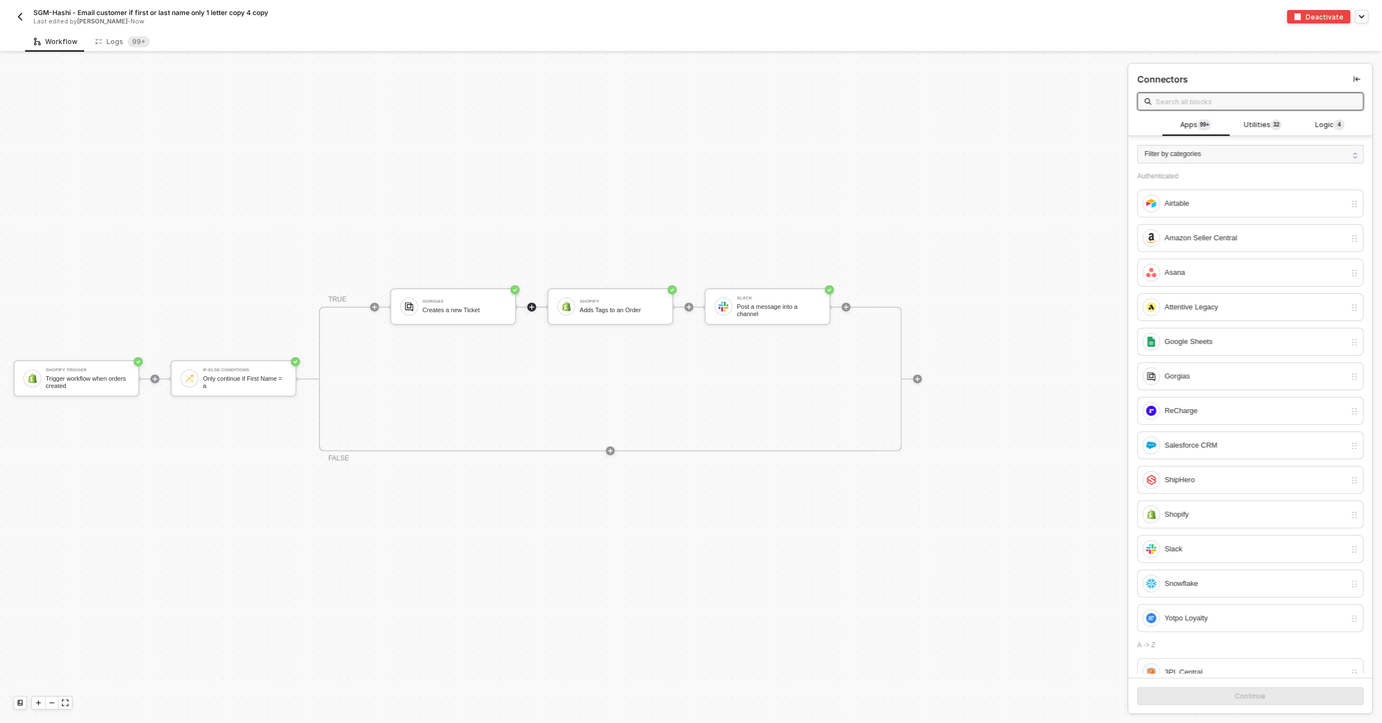
click at [22, 16] on img "button" at bounding box center [20, 16] width 9 height 9
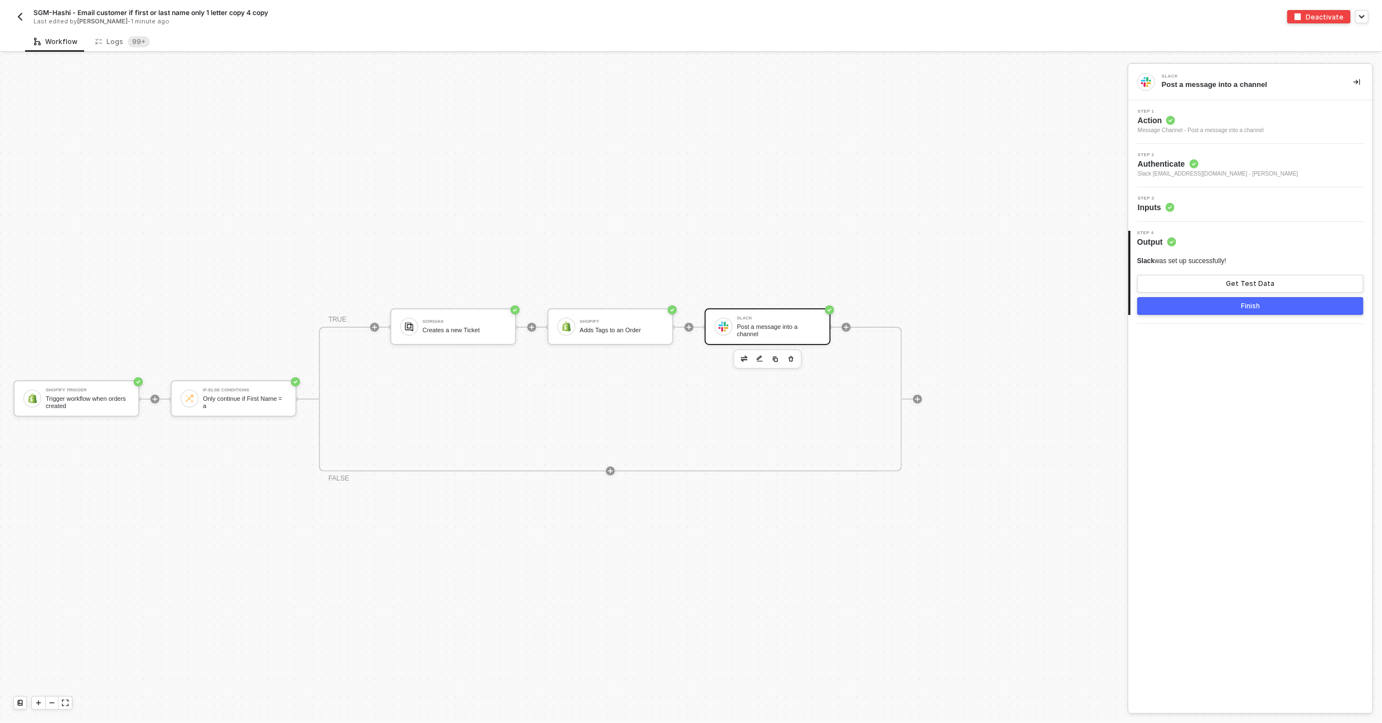
scroll to position [20, 0]
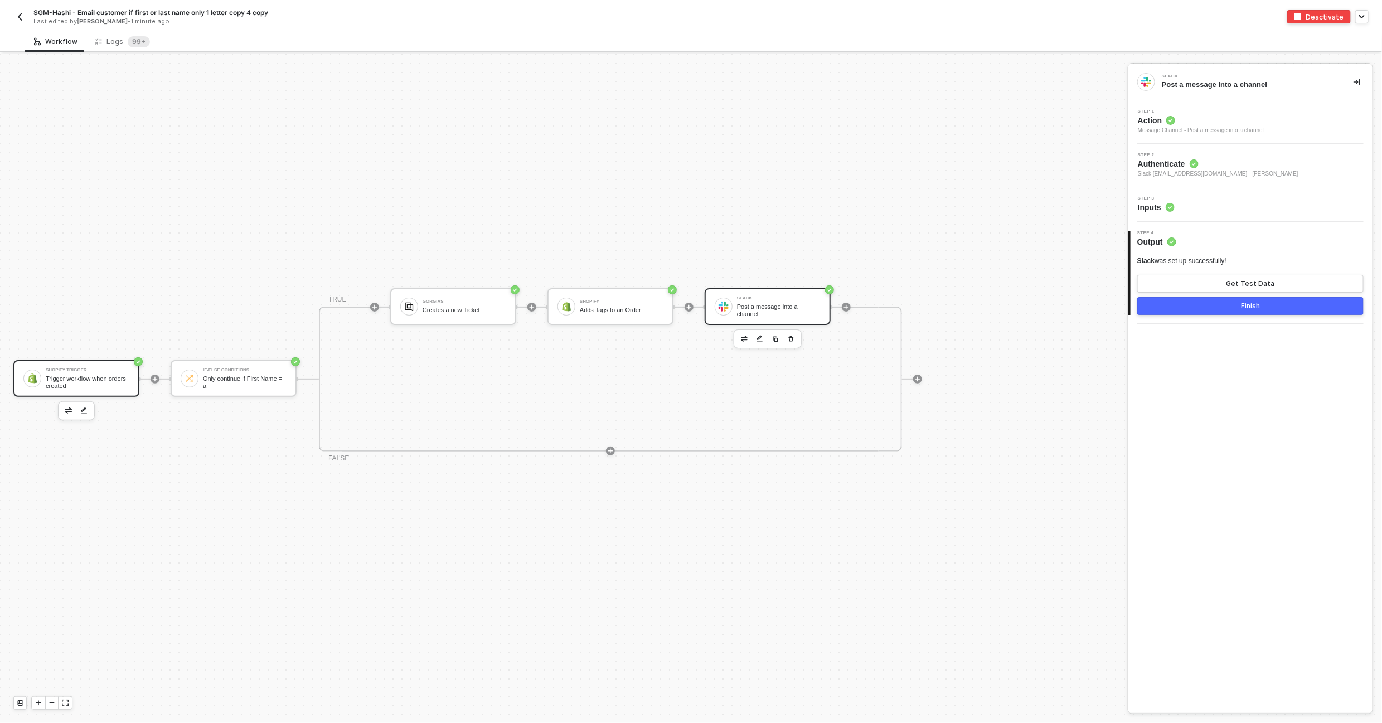
click at [60, 381] on div "Trigger workflow when orders created" at bounding box center [88, 382] width 84 height 14
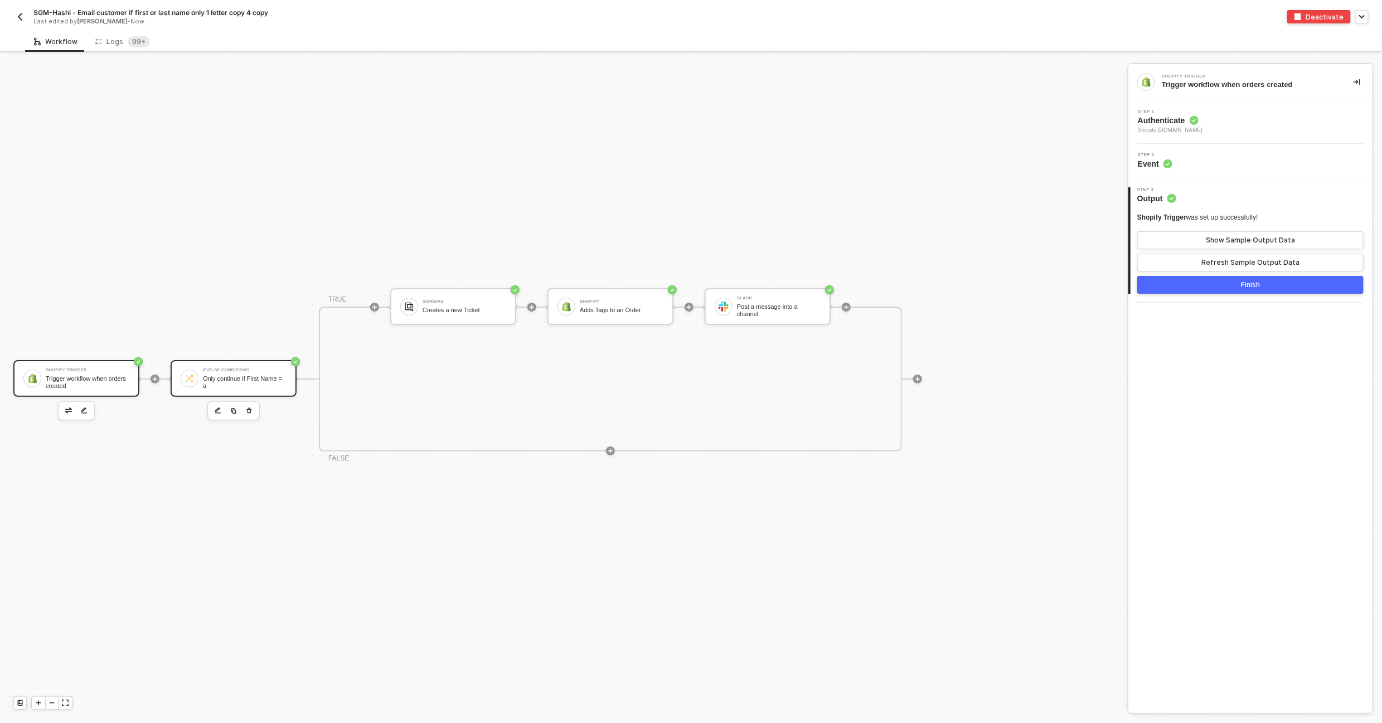
click at [234, 382] on div "Only continue if First Name = a" at bounding box center [245, 382] width 84 height 14
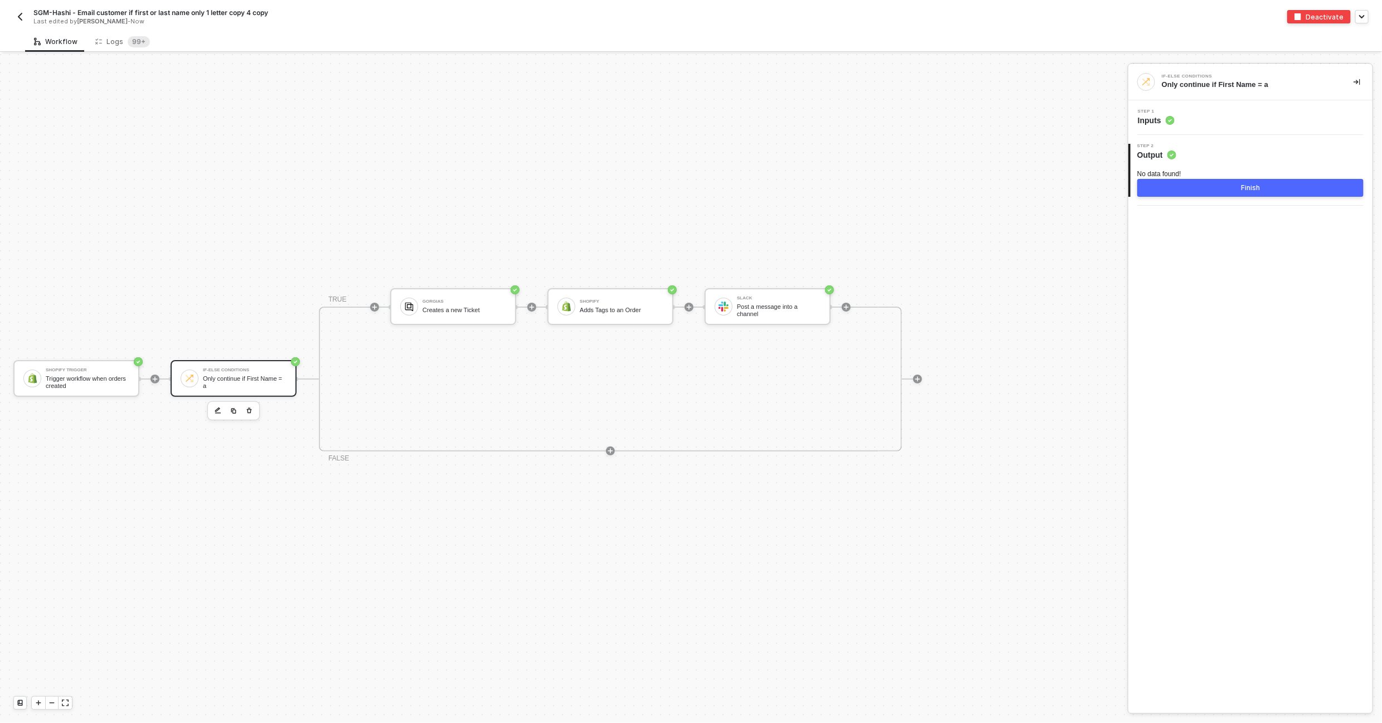
click at [1217, 127] on div "Step 1 Inputs" at bounding box center [1250, 117] width 244 height 35
click at [1193, 115] on div "Step 1 Inputs" at bounding box center [1251, 117] width 241 height 17
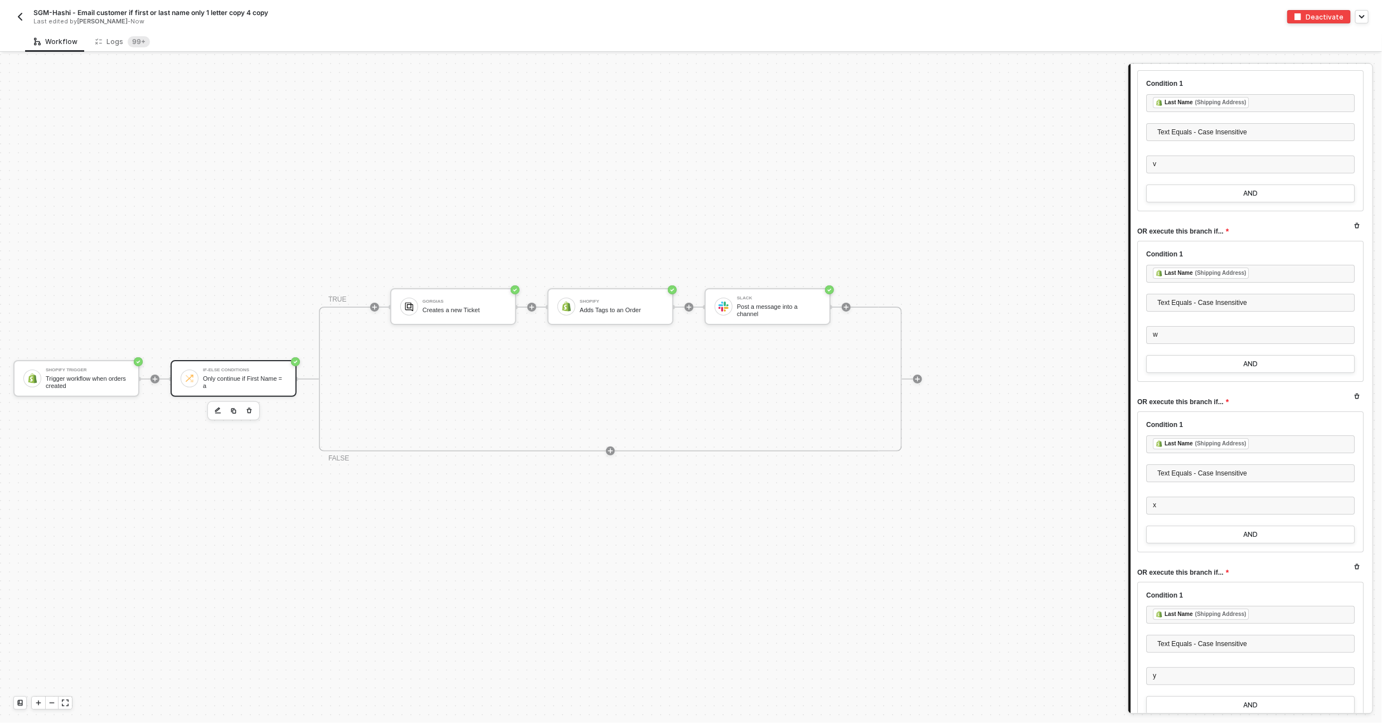
scroll to position [8452, 0]
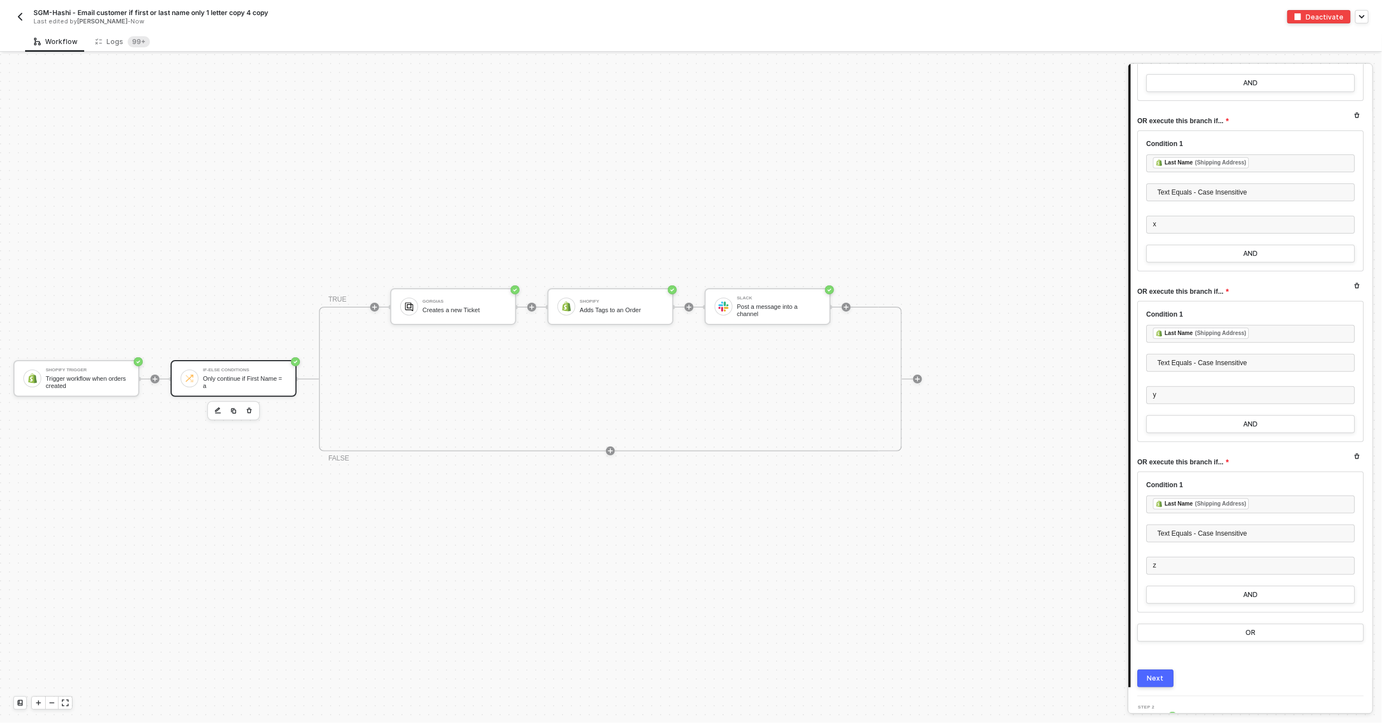
click at [17, 13] on img "button" at bounding box center [20, 16] width 9 height 9
